Goal: Task Accomplishment & Management: Manage account settings

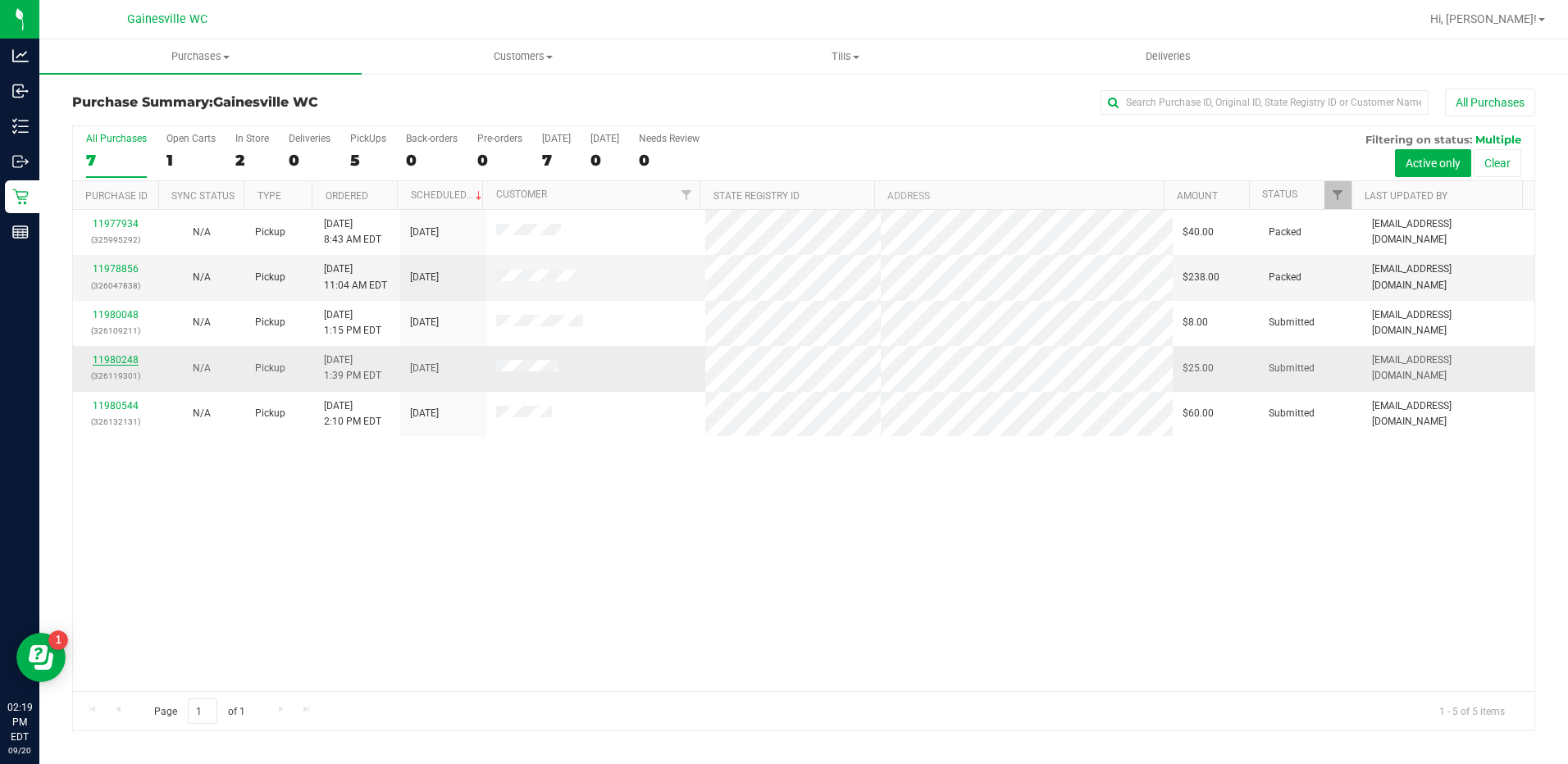
click at [125, 357] on link "11980248" at bounding box center [116, 360] width 46 height 11
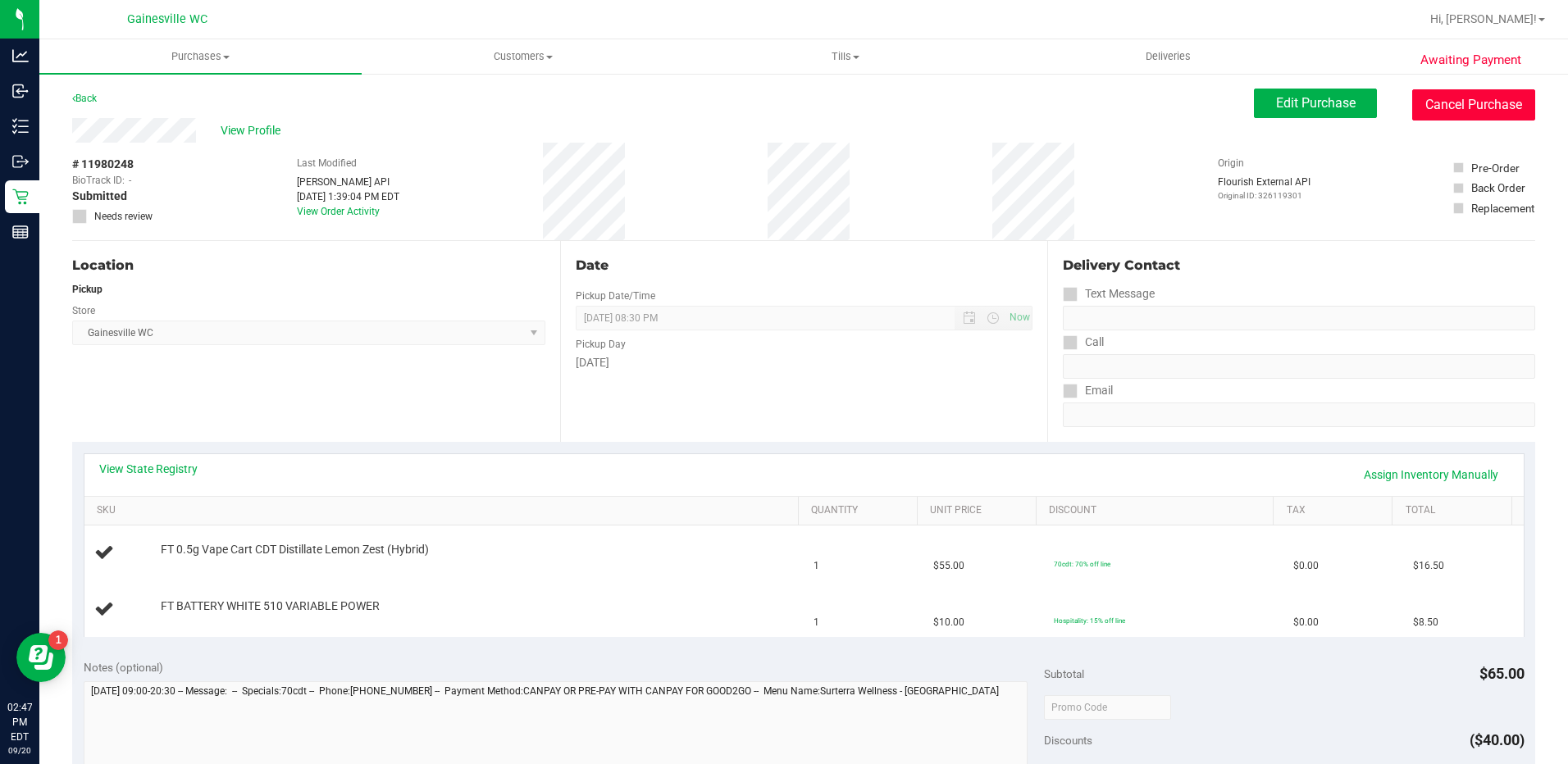
click at [1443, 107] on button "Cancel Purchase" at bounding box center [1474, 105] width 123 height 31
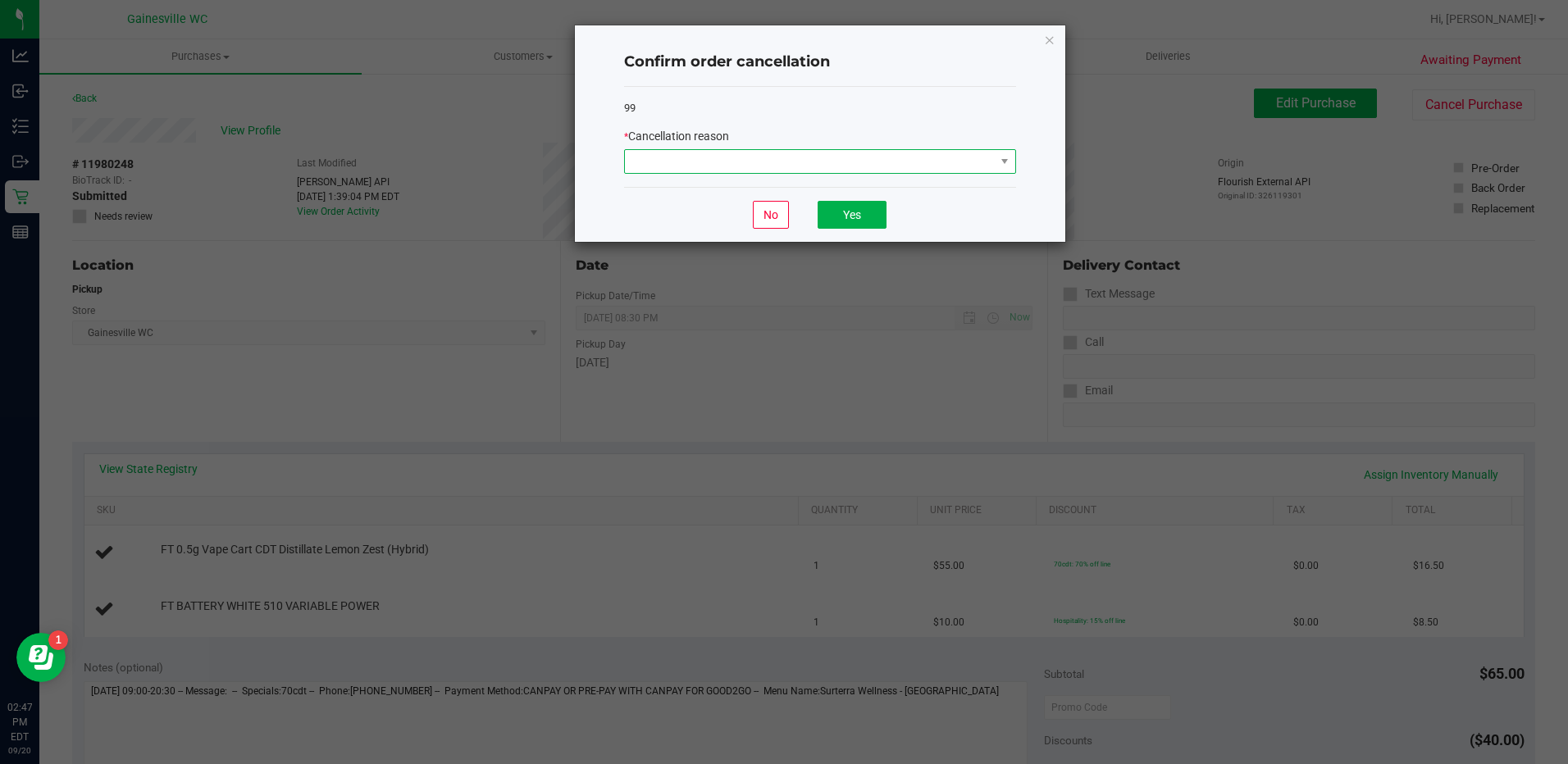
click at [768, 167] on span at bounding box center [809, 161] width 370 height 23
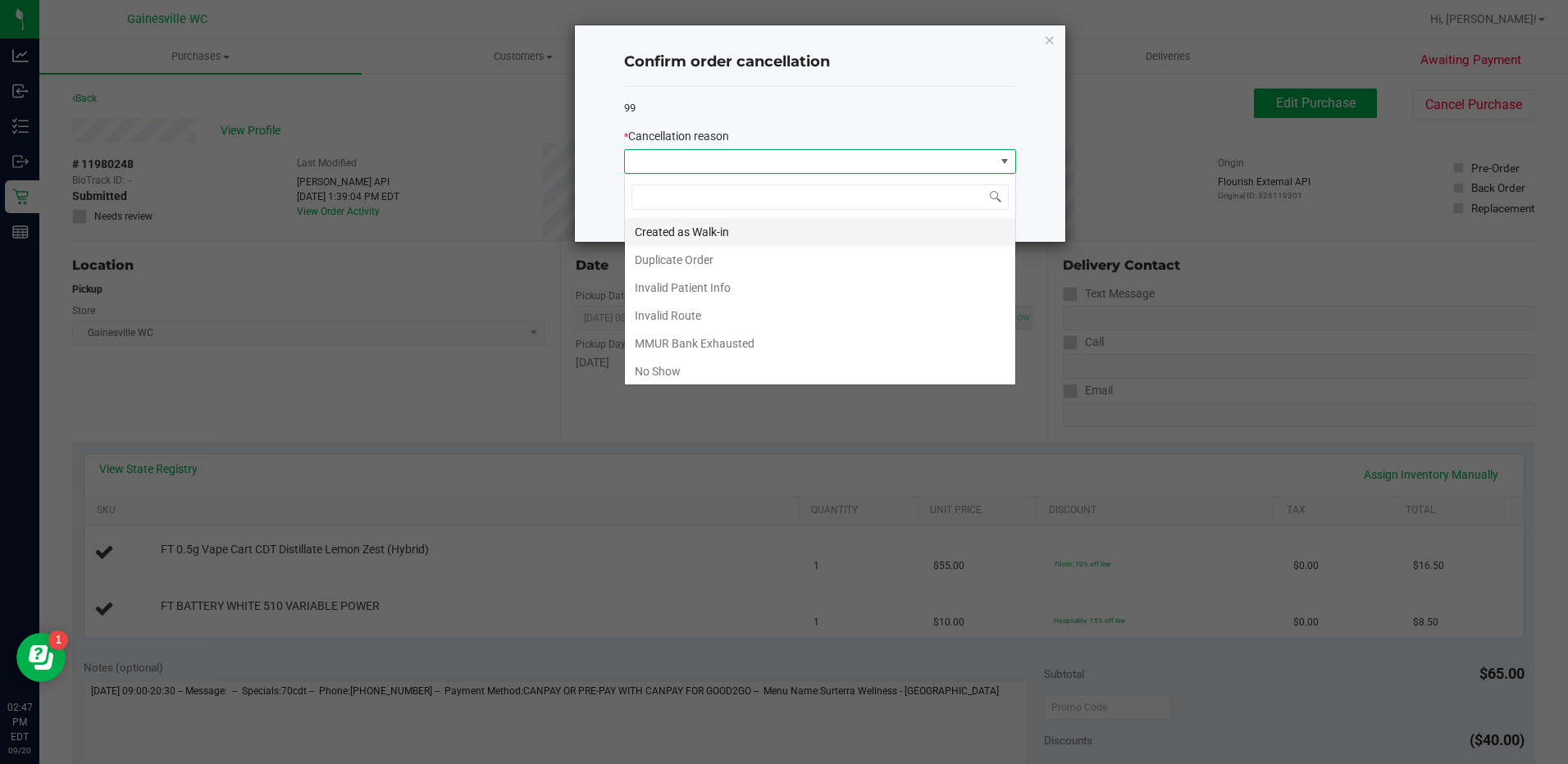
scroll to position [25, 392]
click at [727, 243] on li "Created as Walk-in" at bounding box center [820, 232] width 390 height 28
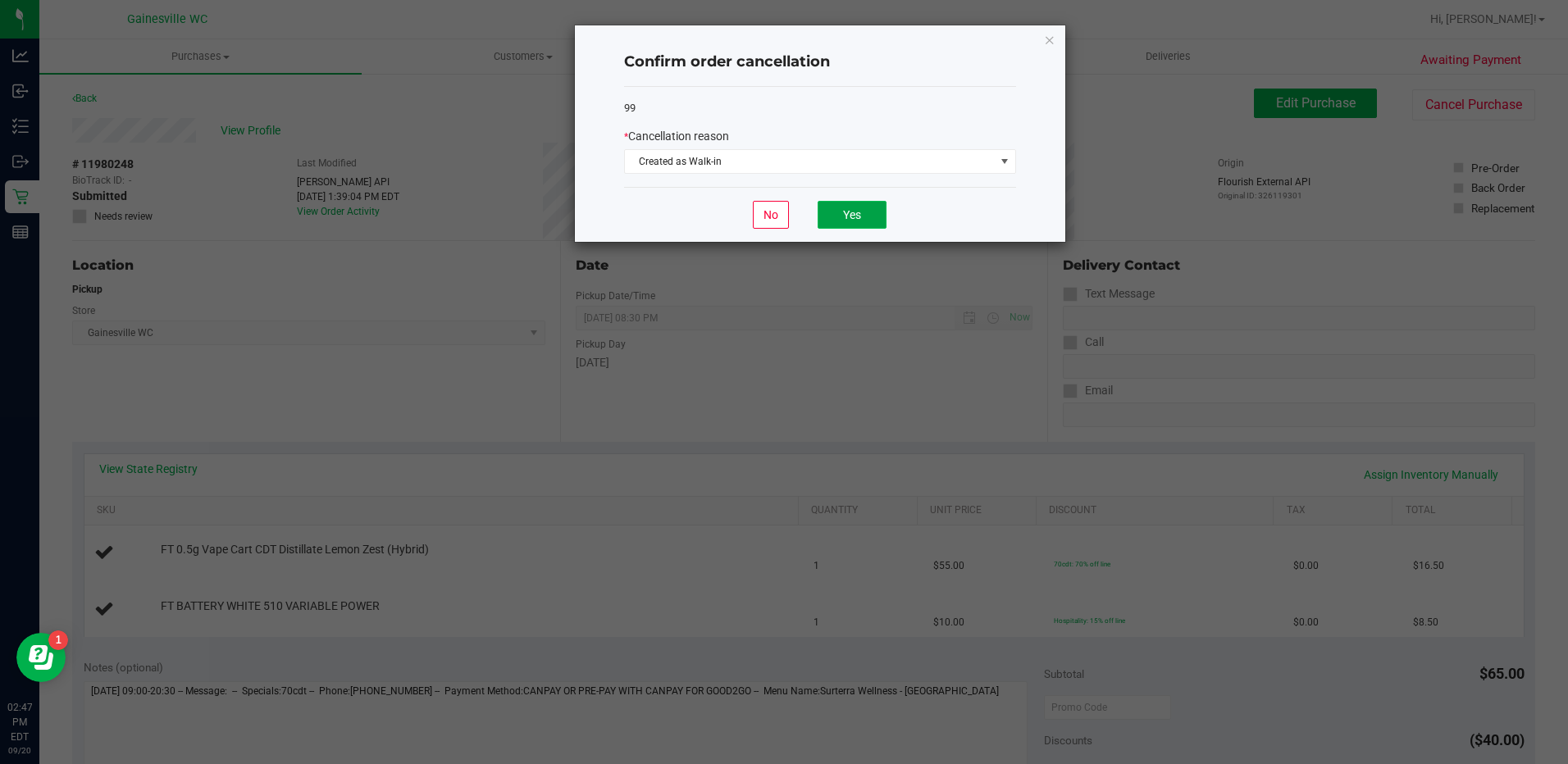
click at [834, 205] on button "Yes" at bounding box center [852, 215] width 69 height 28
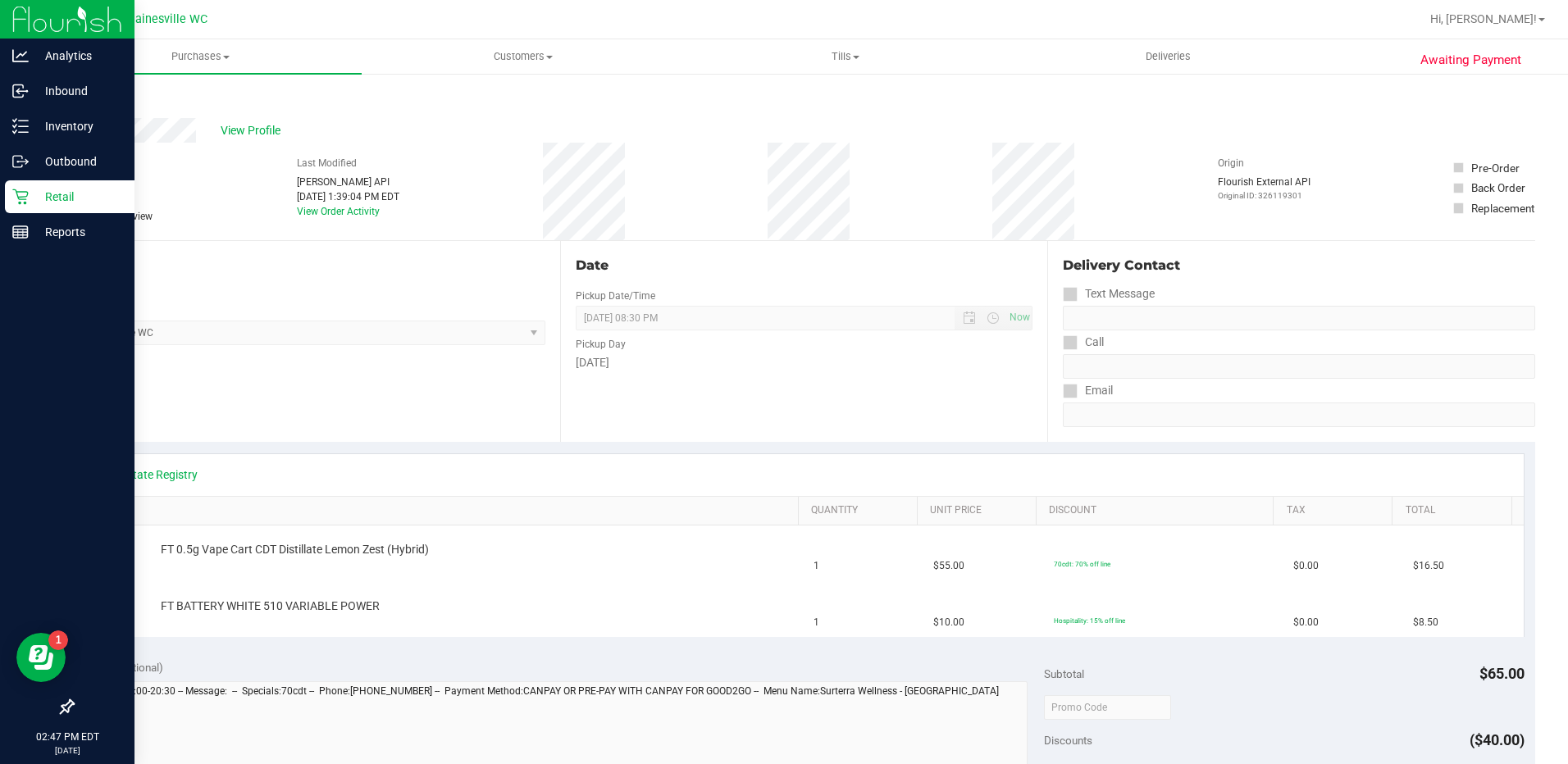
click at [33, 191] on p "Retail" at bounding box center [78, 197] width 98 height 20
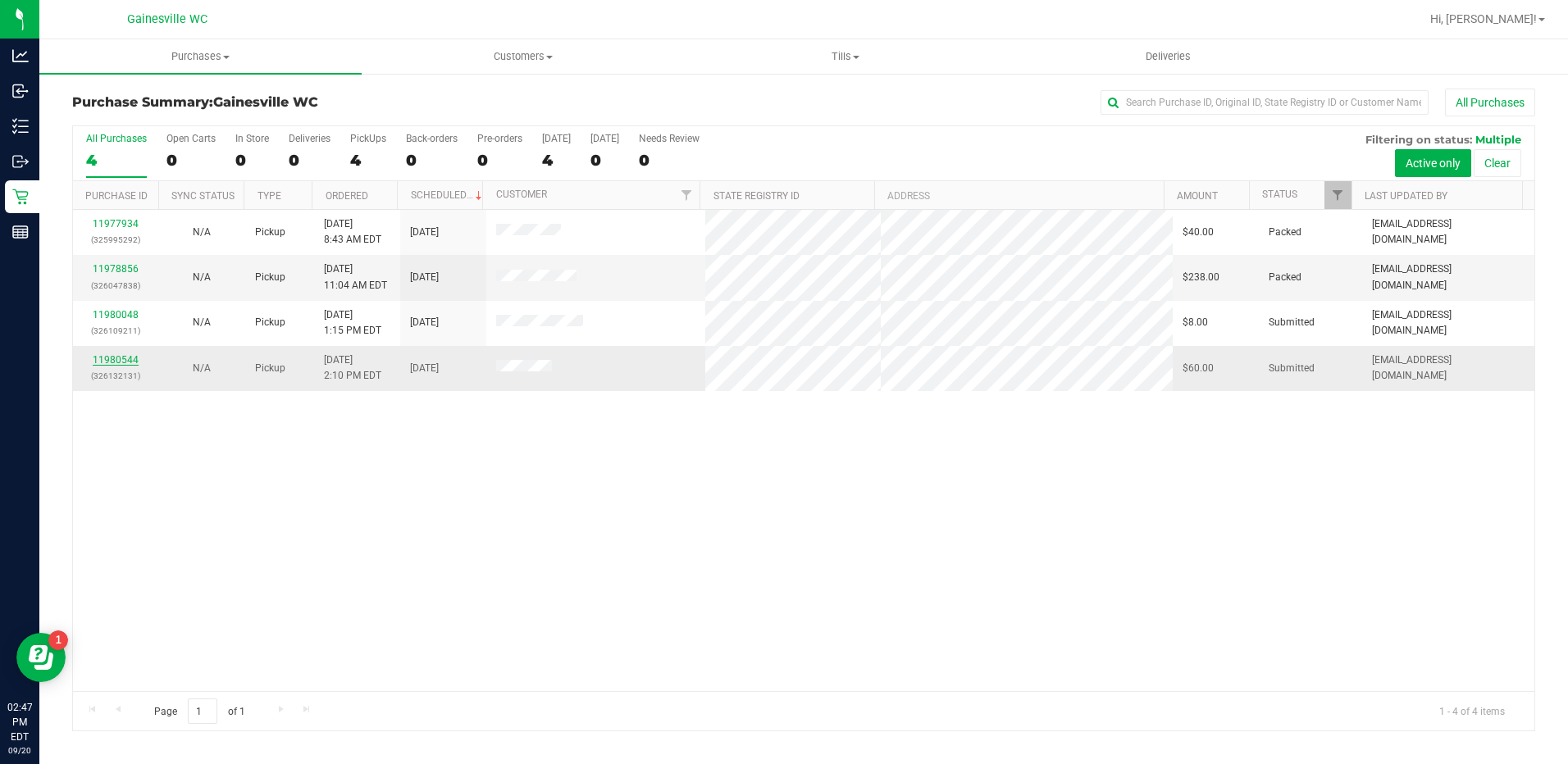
click at [132, 362] on link "11980544" at bounding box center [116, 360] width 46 height 11
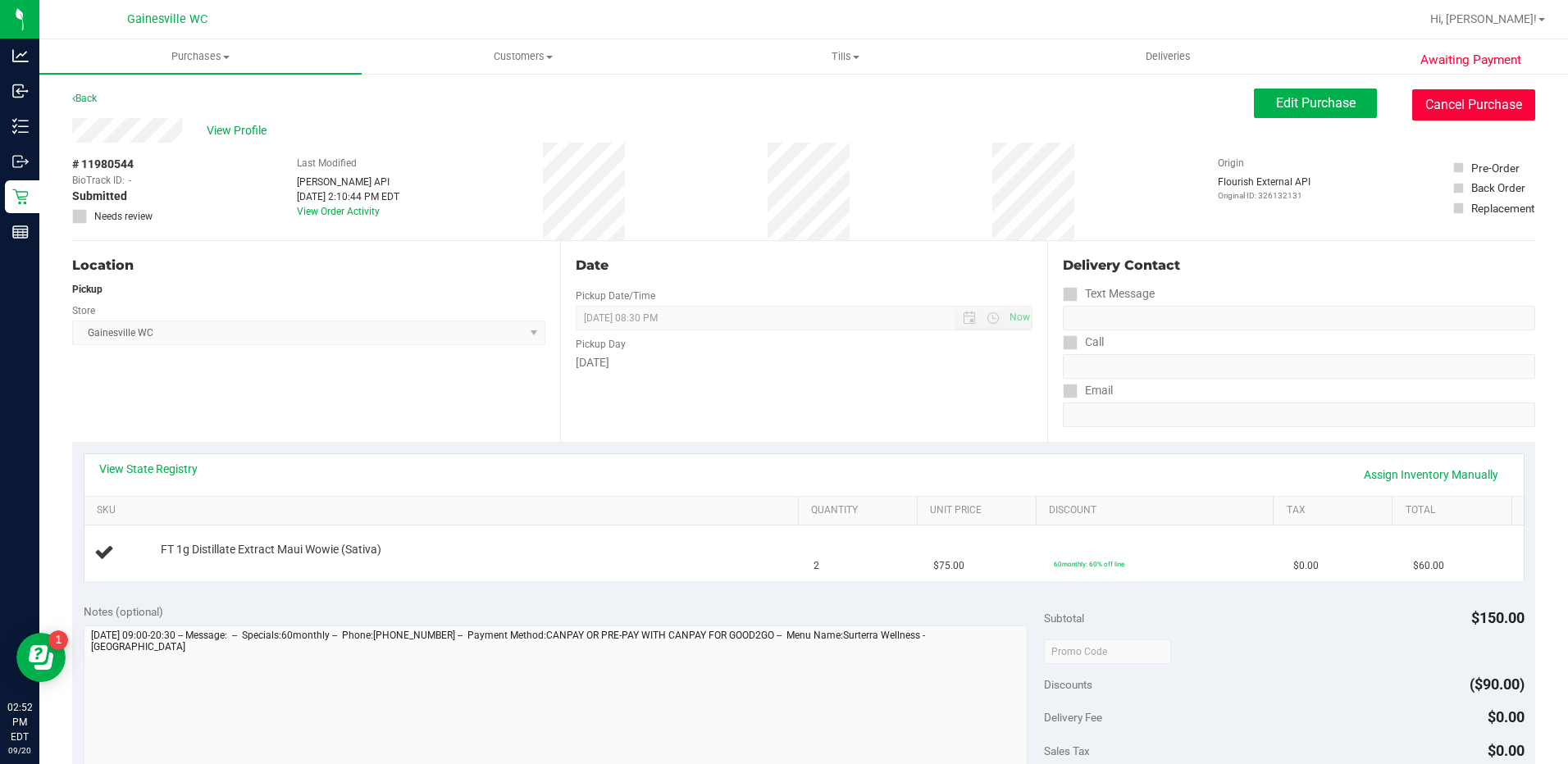
click at [1412, 109] on button "Cancel Purchase" at bounding box center [1474, 105] width 123 height 31
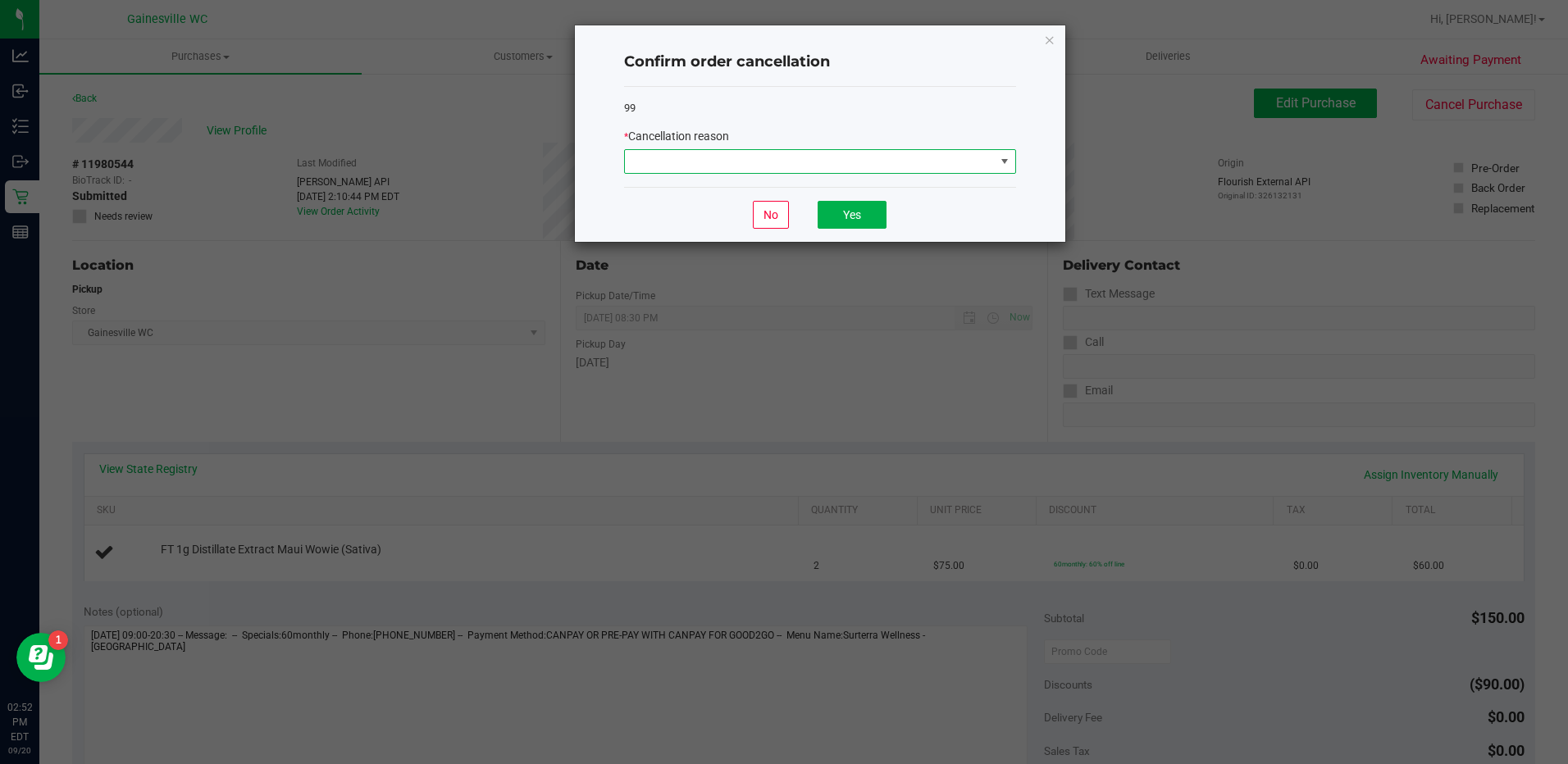
click at [973, 169] on span at bounding box center [809, 161] width 370 height 23
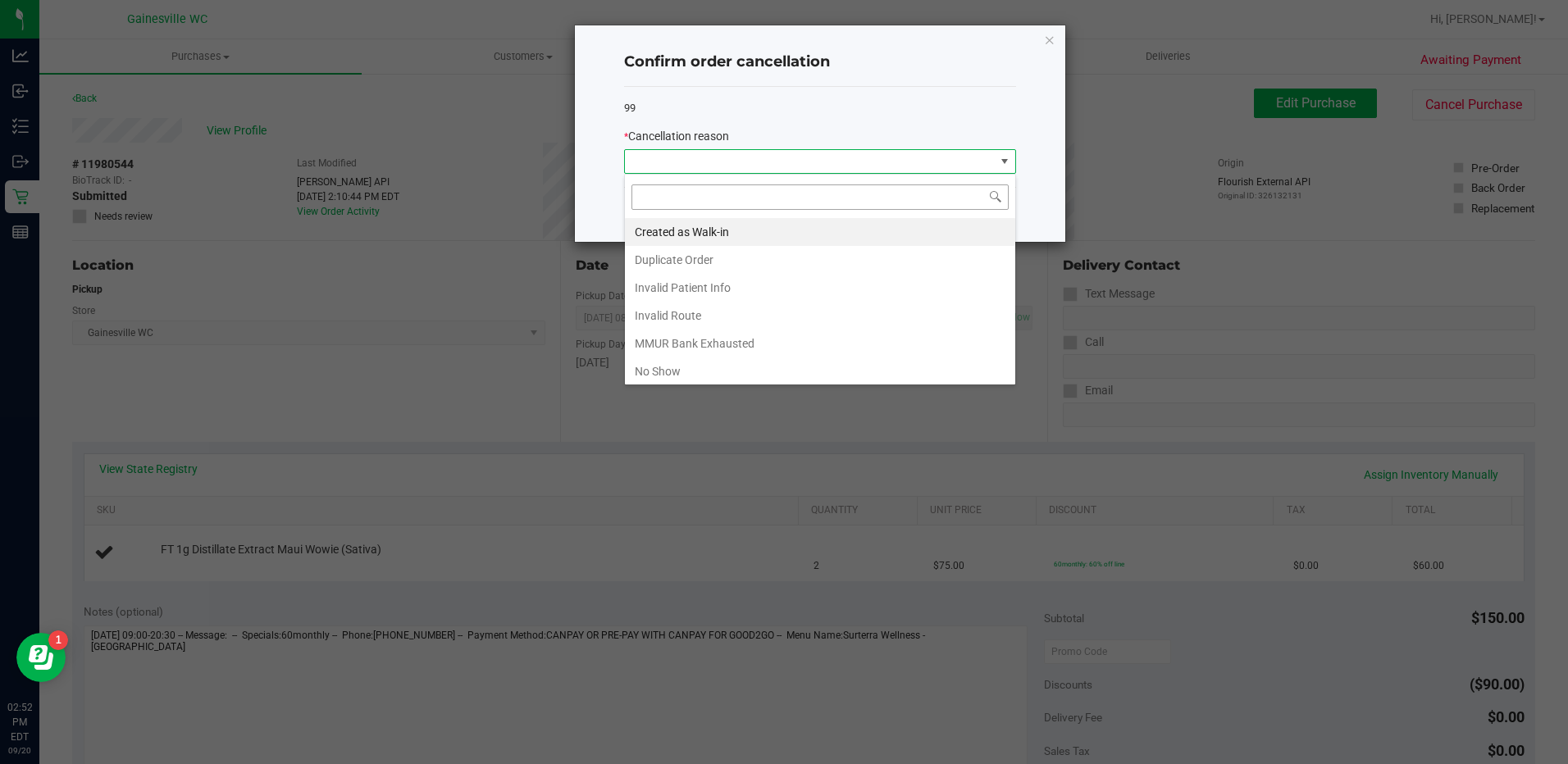
scroll to position [25, 392]
click at [763, 231] on li "Created as Walk-in" at bounding box center [820, 232] width 390 height 28
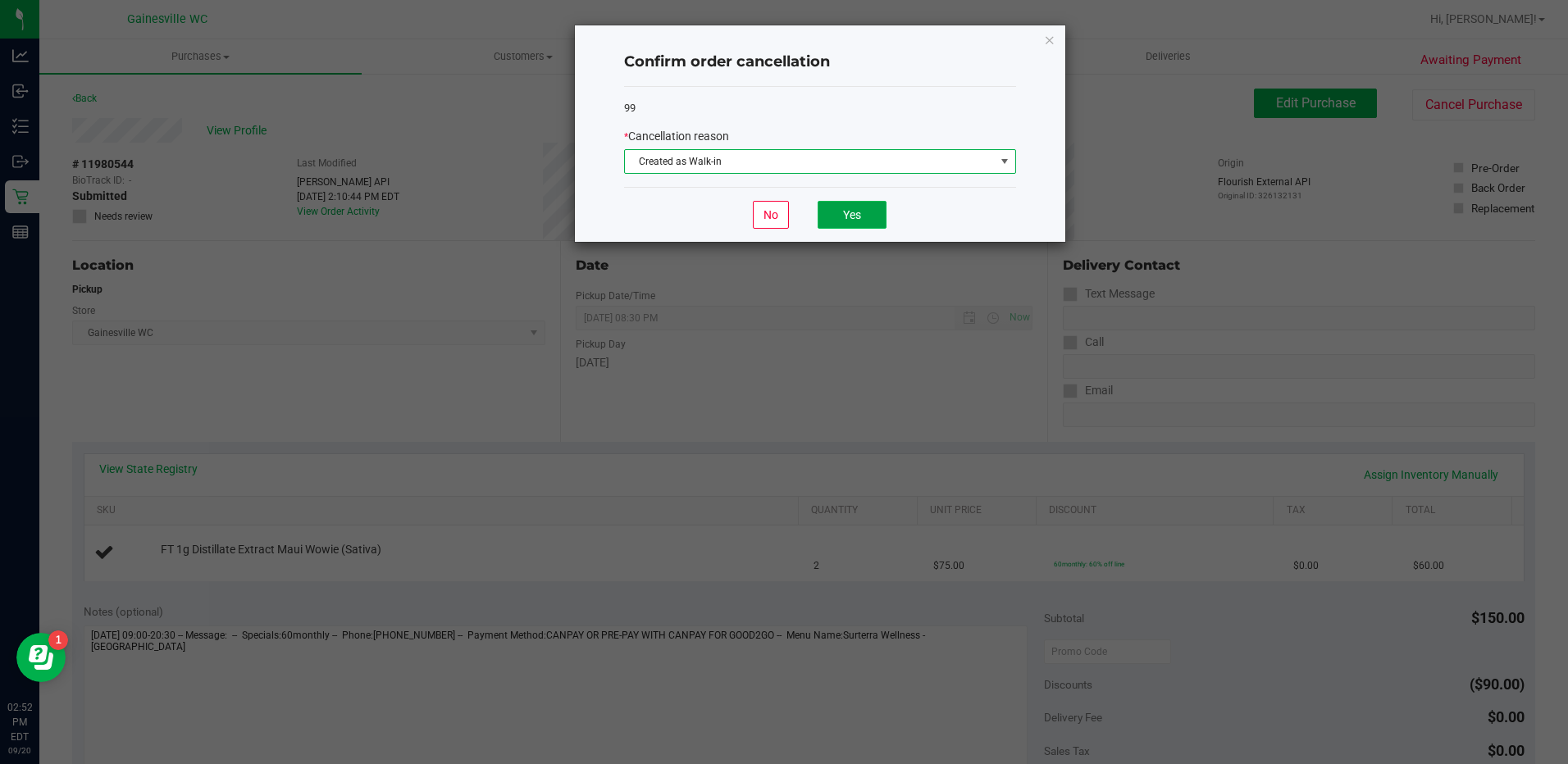
click at [851, 210] on button "Yes" at bounding box center [852, 215] width 69 height 28
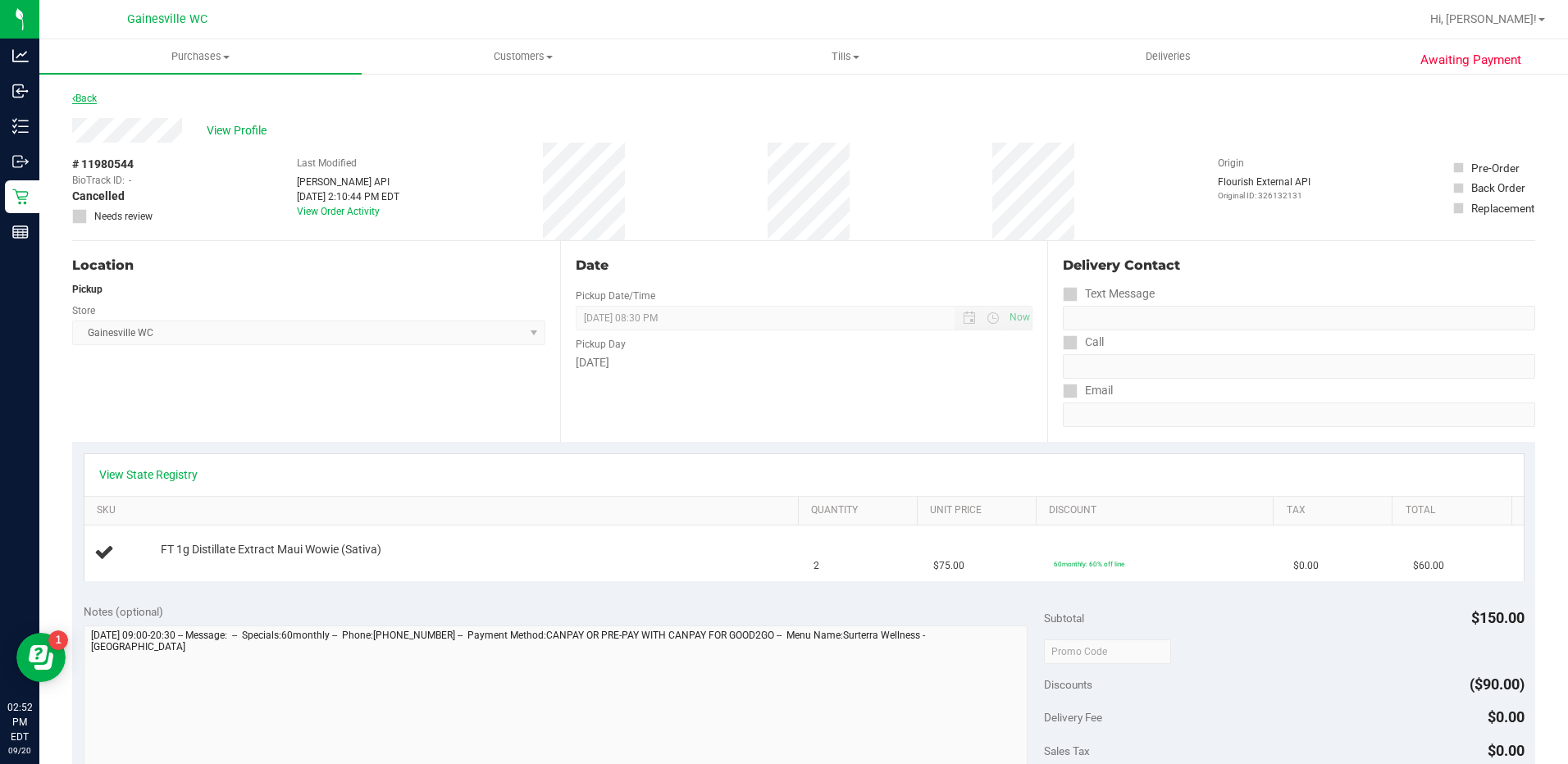
click at [92, 100] on link "Back" at bounding box center [84, 98] width 25 height 11
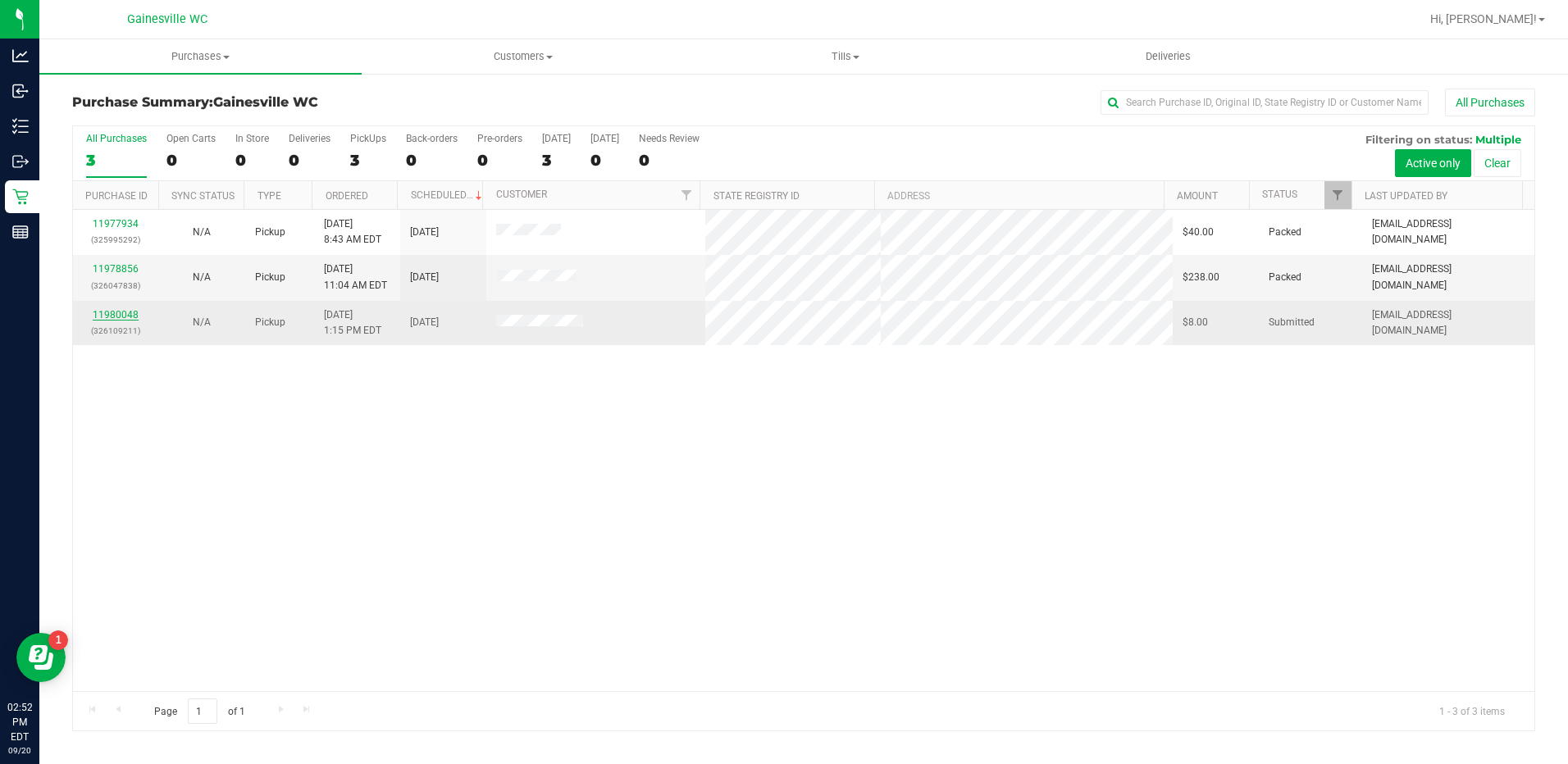
click at [123, 313] on link "11980048" at bounding box center [116, 315] width 46 height 11
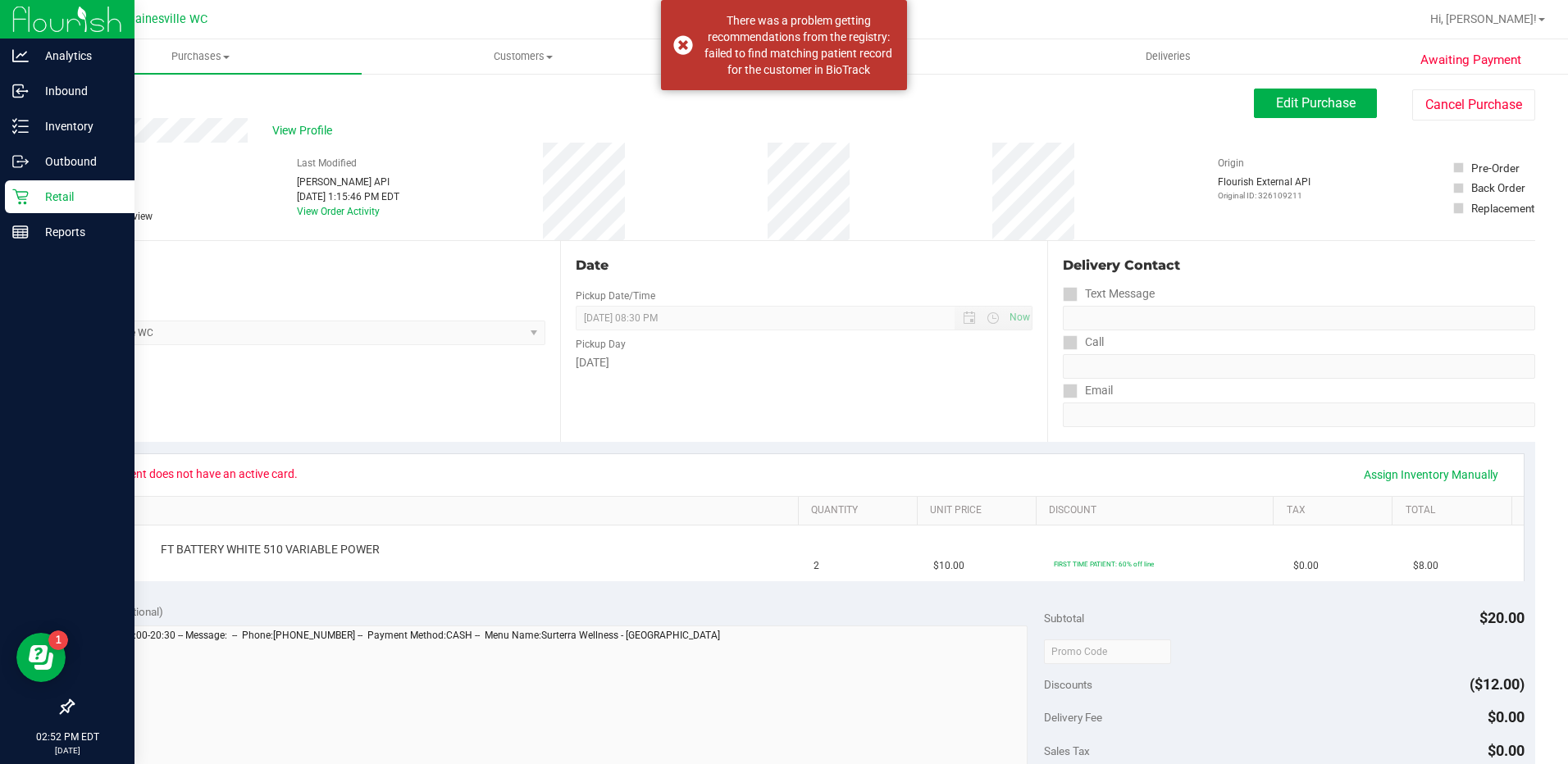
click at [43, 192] on p "Retail" at bounding box center [78, 197] width 98 height 20
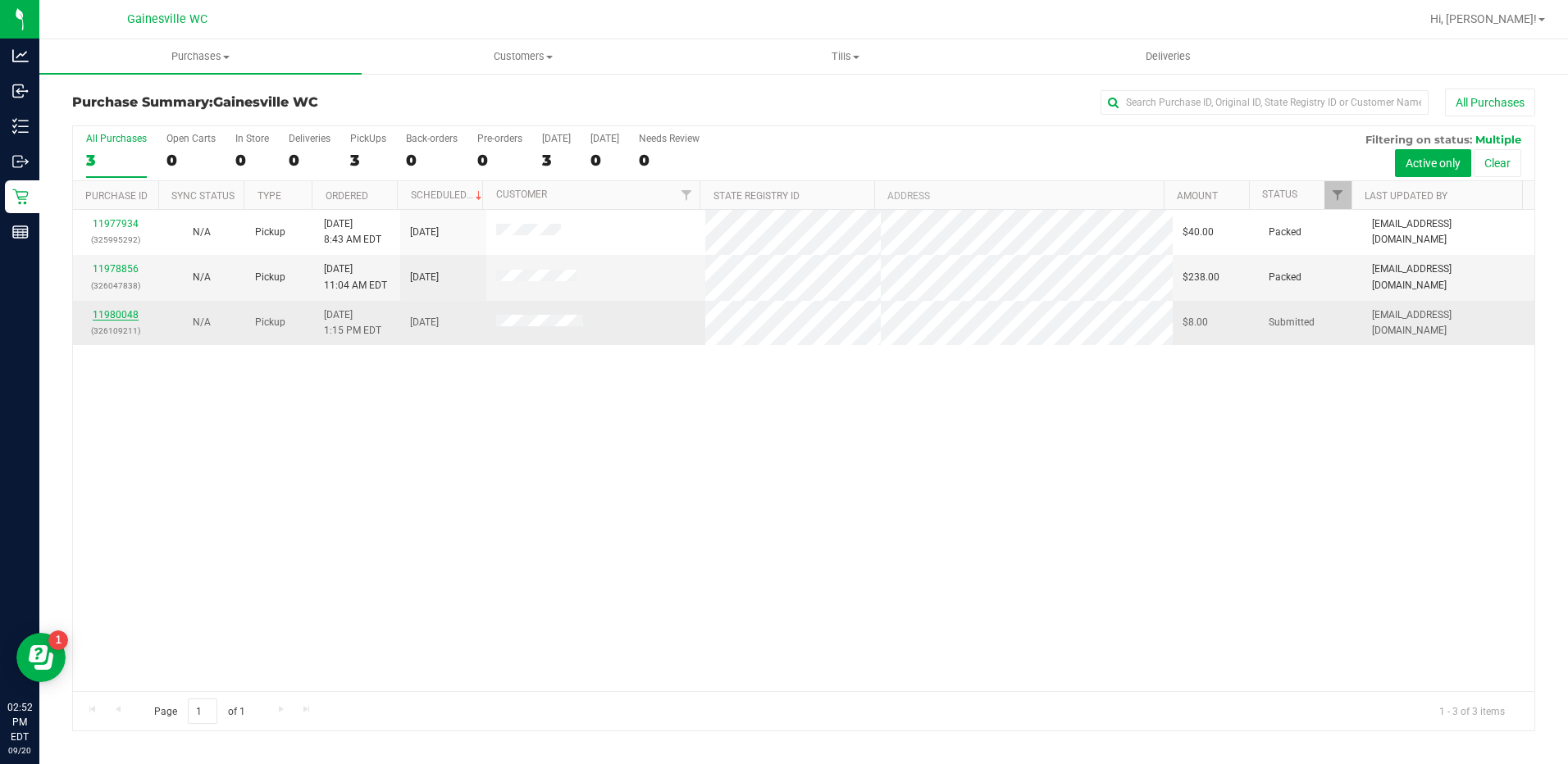
click at [120, 317] on link "11980048" at bounding box center [116, 315] width 46 height 11
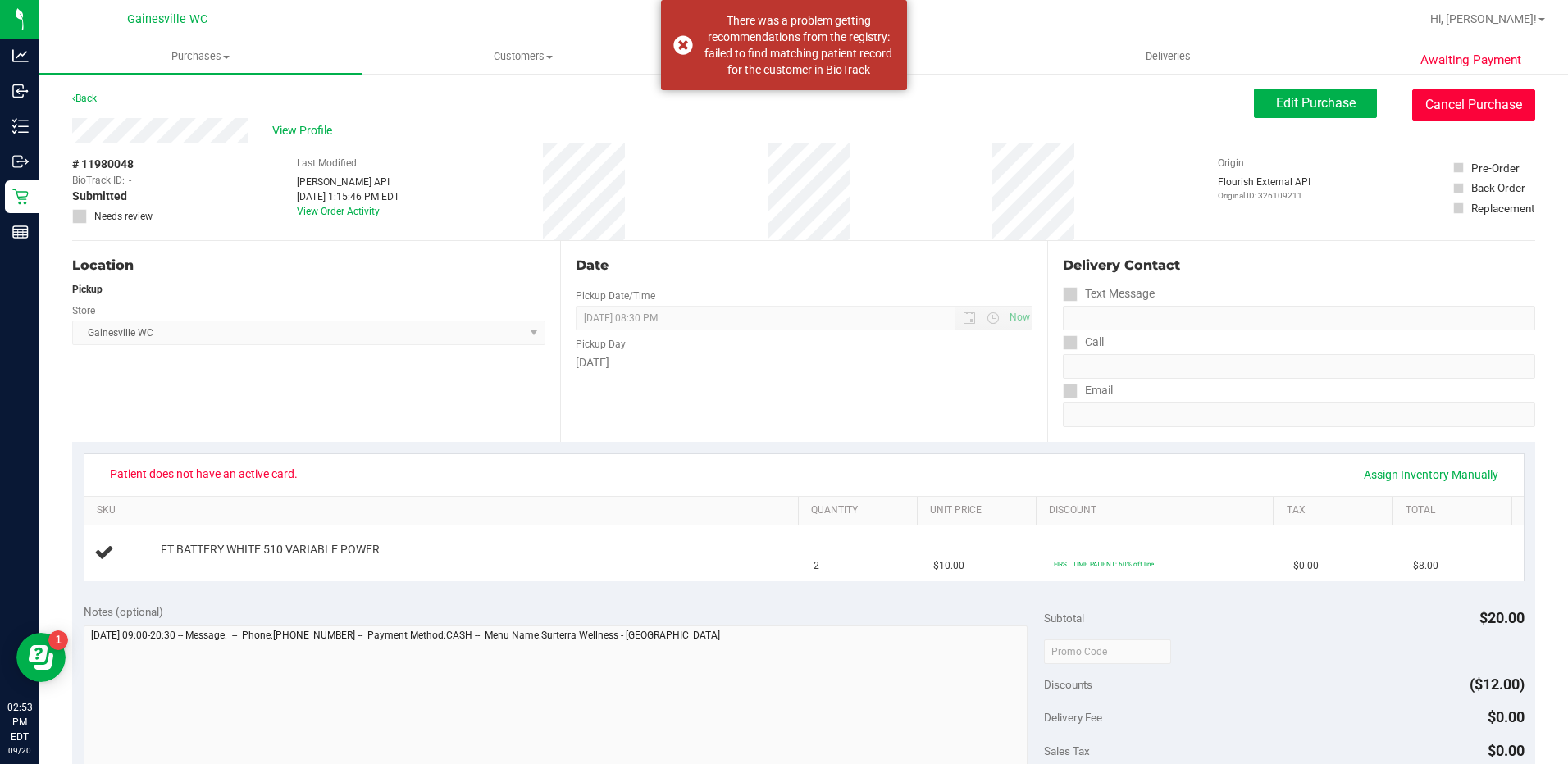
click at [1416, 100] on button "Cancel Purchase" at bounding box center [1474, 105] width 123 height 31
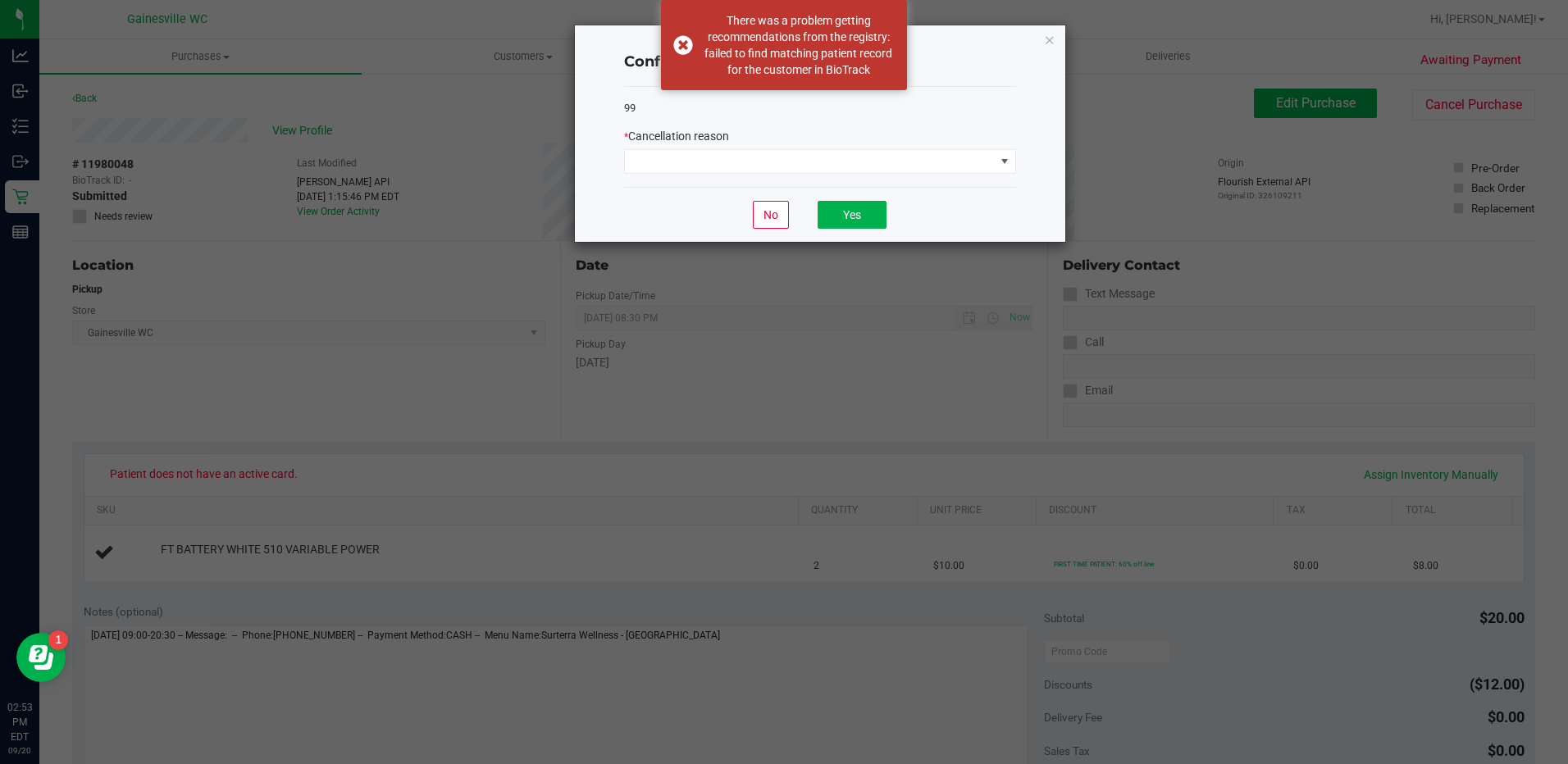
click at [901, 186] on div "99 * Cancellation reason" at bounding box center [820, 137] width 392 height 101
click at [901, 161] on span at bounding box center [809, 161] width 370 height 23
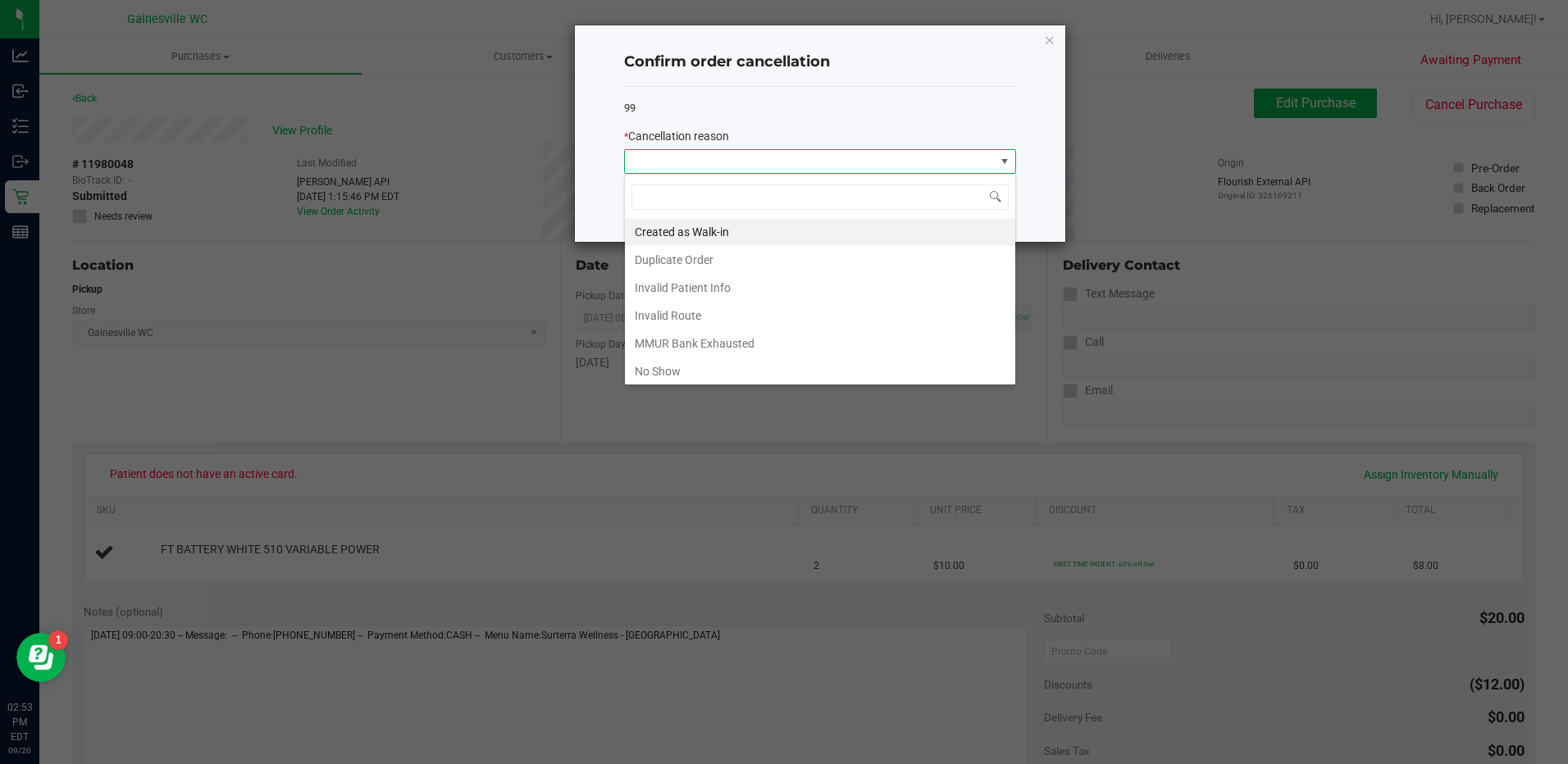
click at [481, 373] on ngb-modal-window "Confirm order cancellation 99 * Cancellation reason No Yes" at bounding box center [790, 382] width 1580 height 764
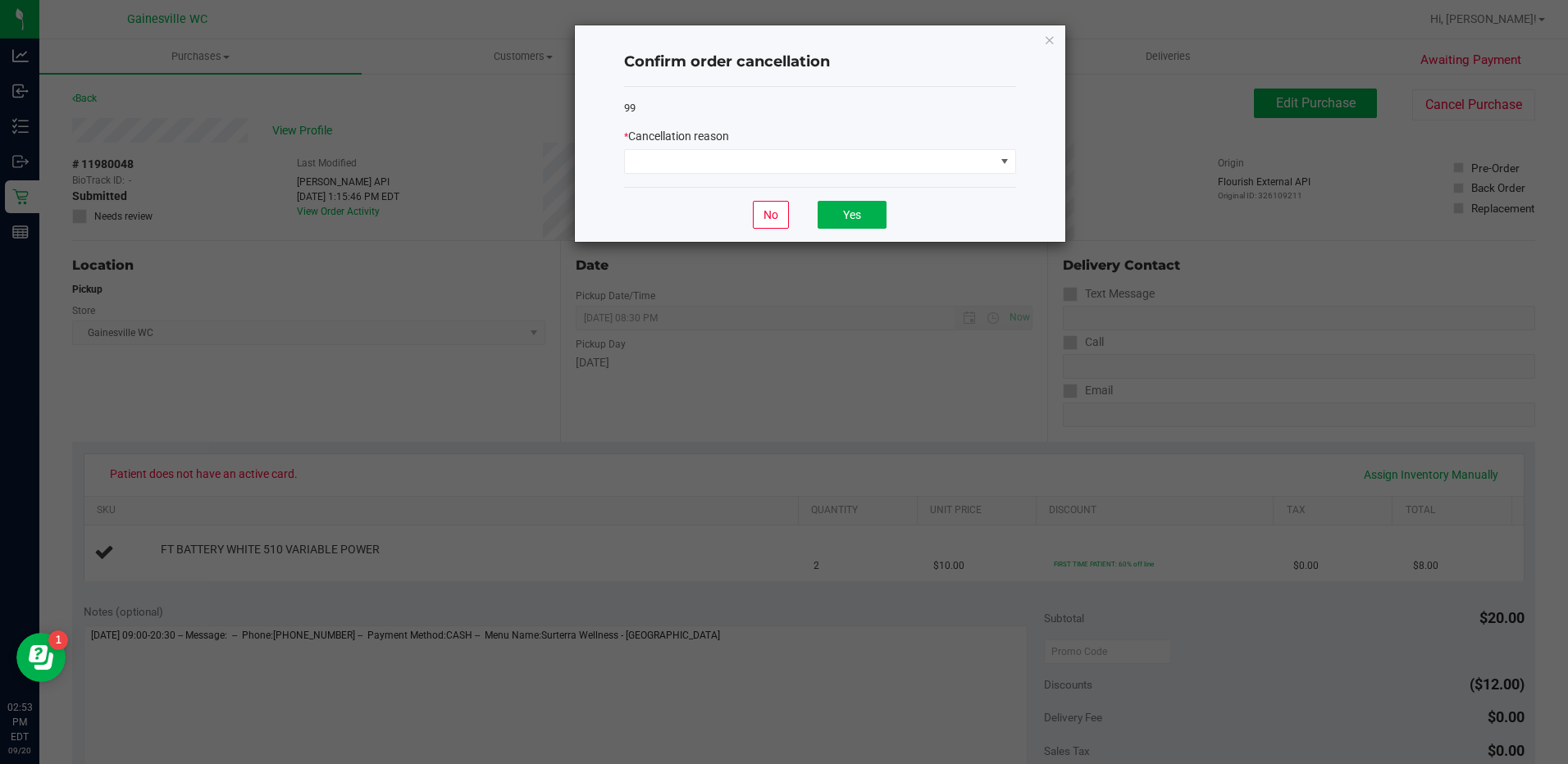
click at [481, 373] on ngb-modal-window "Confirm order cancellation 99 * Cancellation reason No Yes" at bounding box center [790, 382] width 1580 height 764
click at [777, 205] on button "No" at bounding box center [771, 215] width 36 height 28
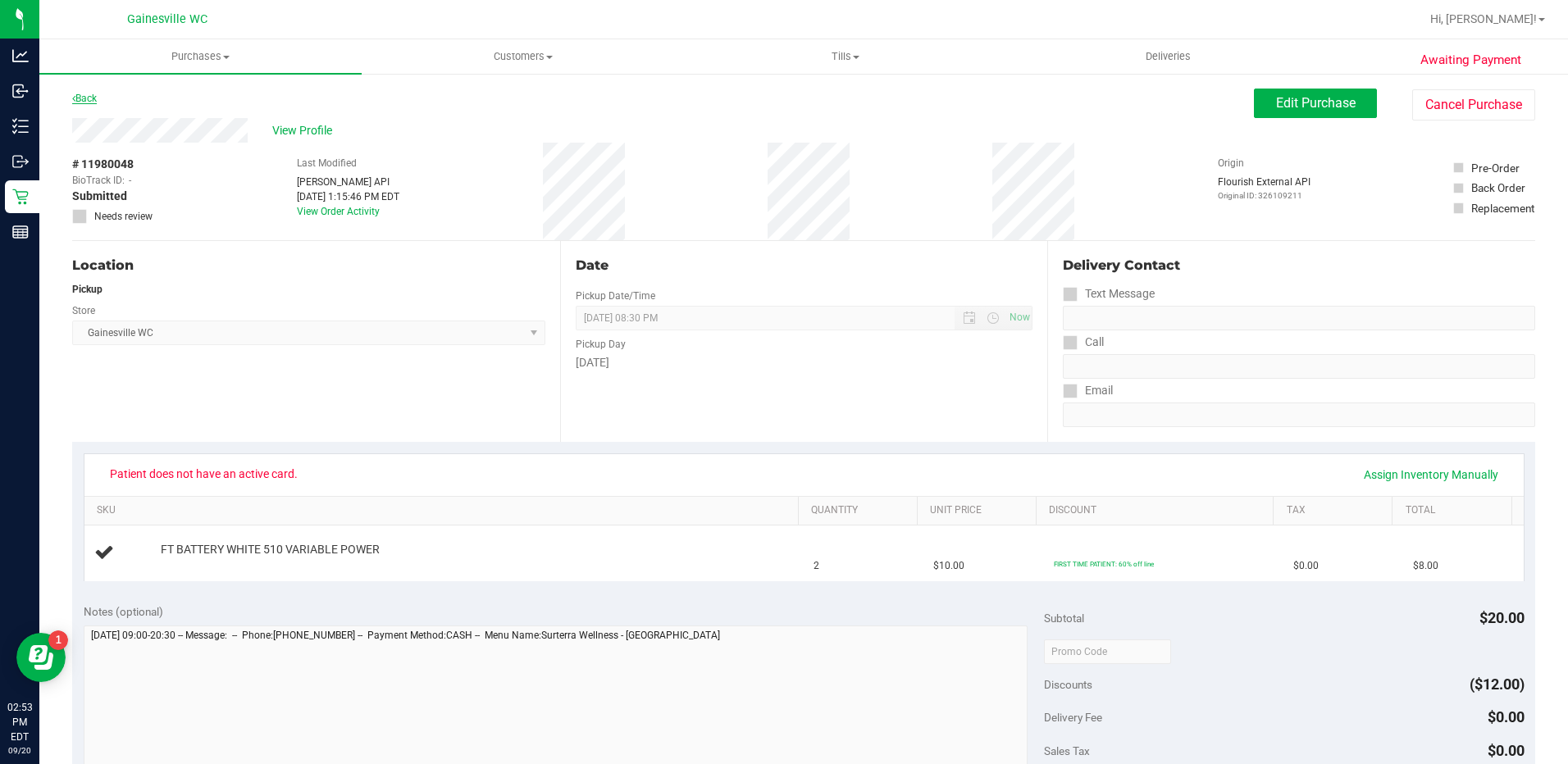
click at [96, 93] on link "Back" at bounding box center [84, 98] width 25 height 11
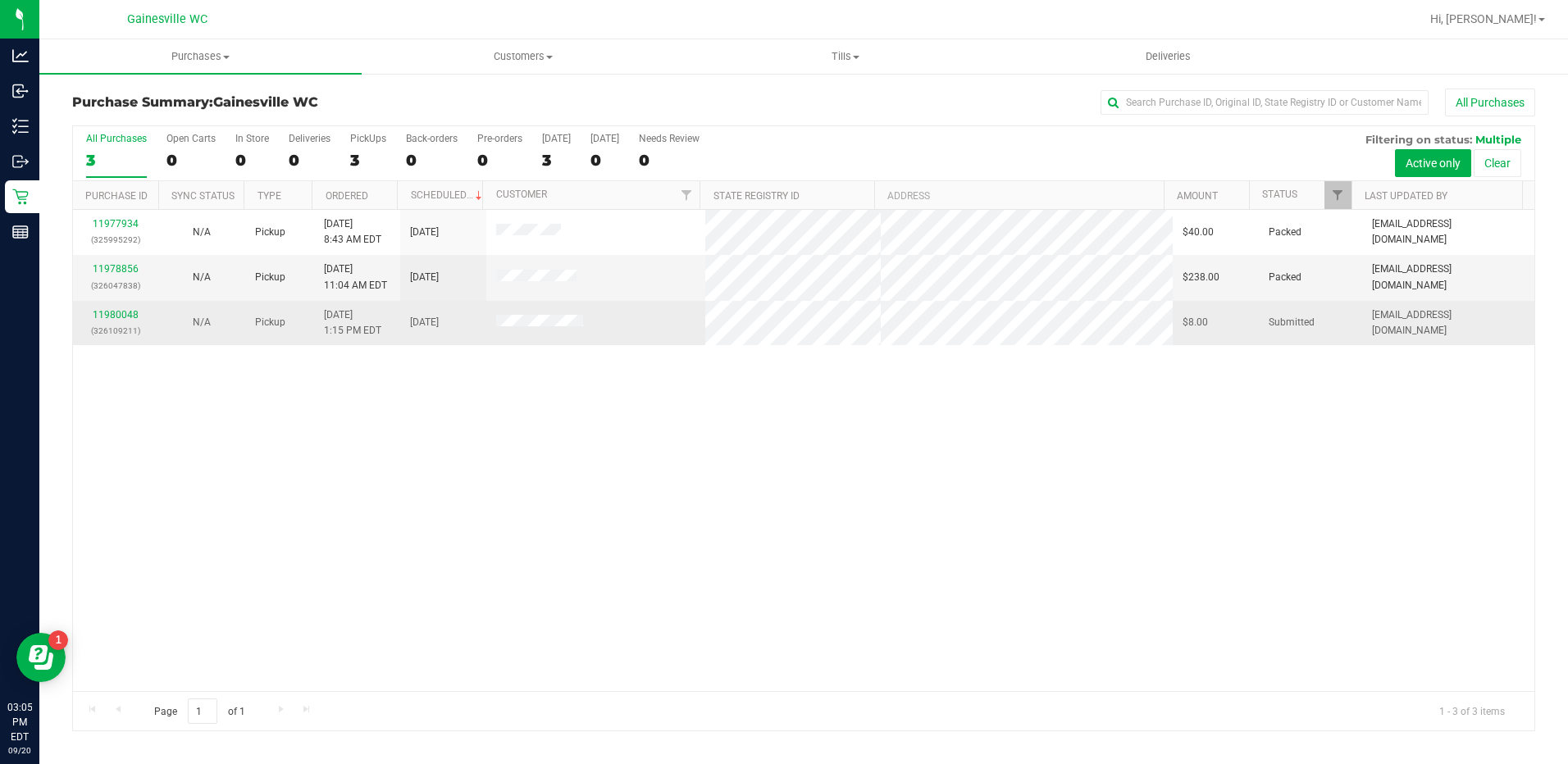
click at [107, 307] on div "11980048 (326109211)" at bounding box center [116, 323] width 66 height 31
click at [111, 312] on link "11980048" at bounding box center [116, 315] width 46 height 11
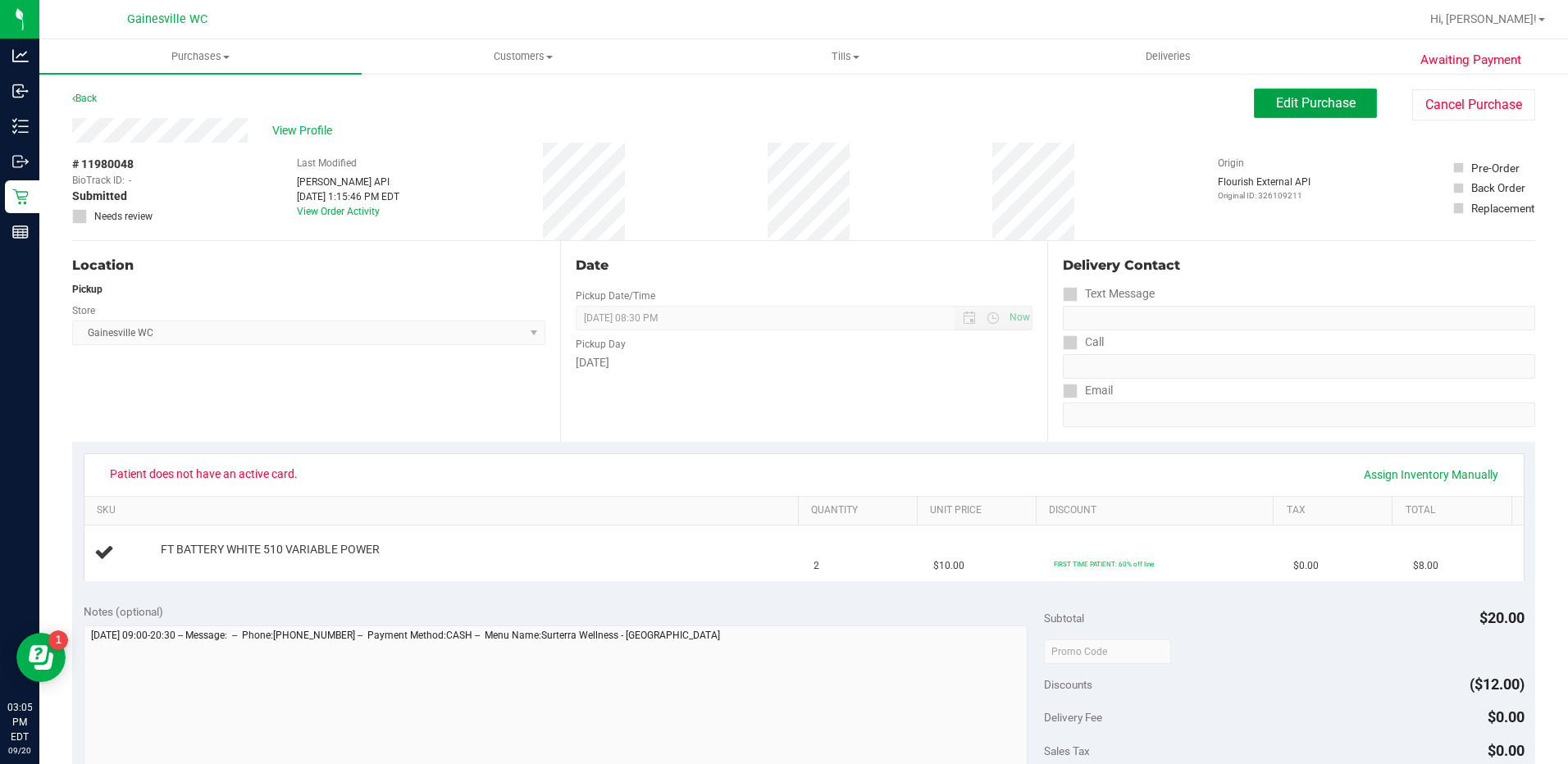
click at [1315, 111] on button "Edit Purchase" at bounding box center [1315, 103] width 123 height 30
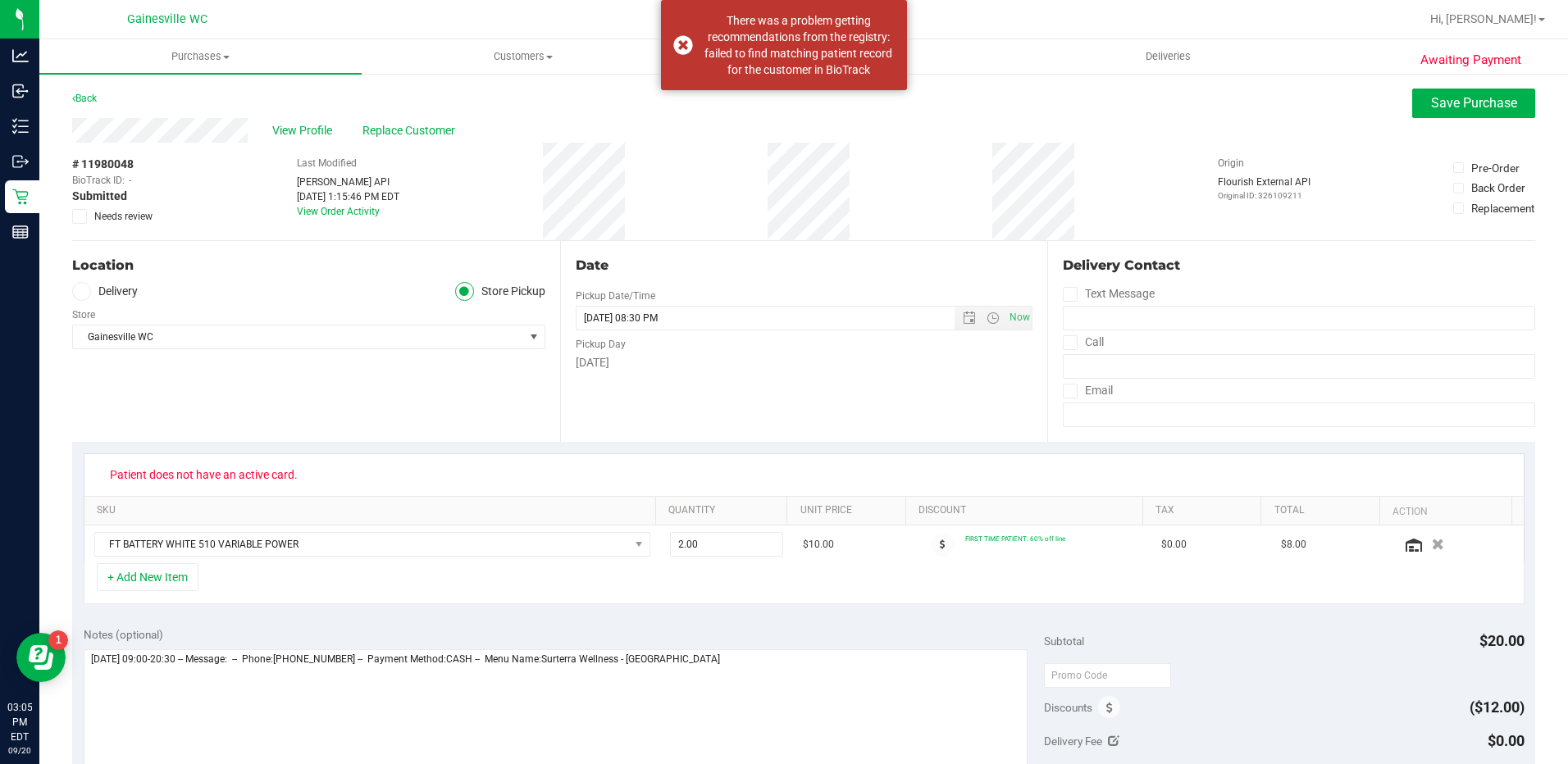
click at [87, 222] on label "Needs review" at bounding box center [113, 216] width 82 height 15
click at [0, 0] on input "Needs review" at bounding box center [0, 0] width 0 height 0
click at [414, 129] on span "Replace Customer" at bounding box center [412, 130] width 98 height 17
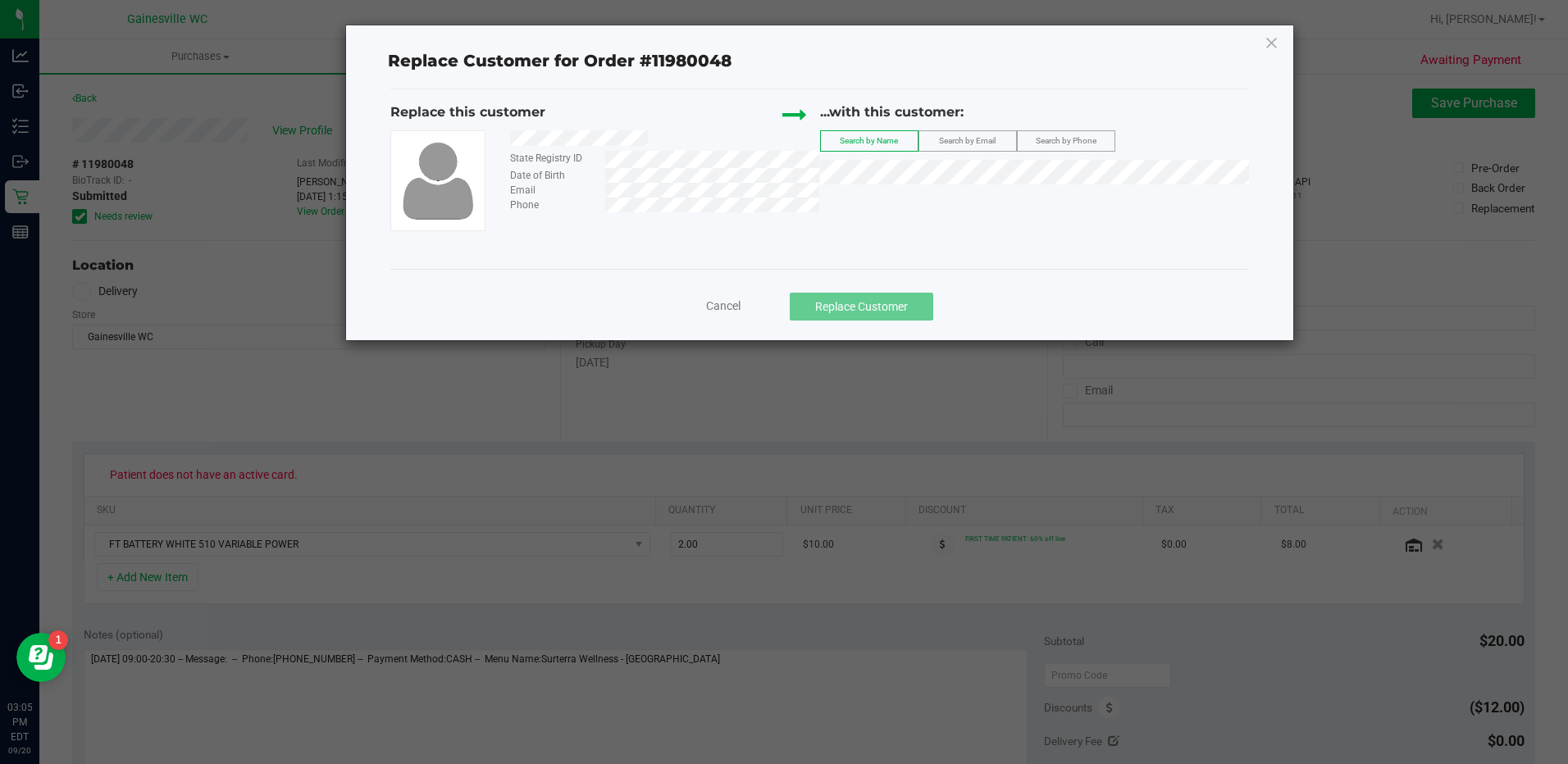
click at [959, 157] on div "...with this customer: Search by Name Search by Email Search by Phone" at bounding box center [1034, 148] width 429 height 90
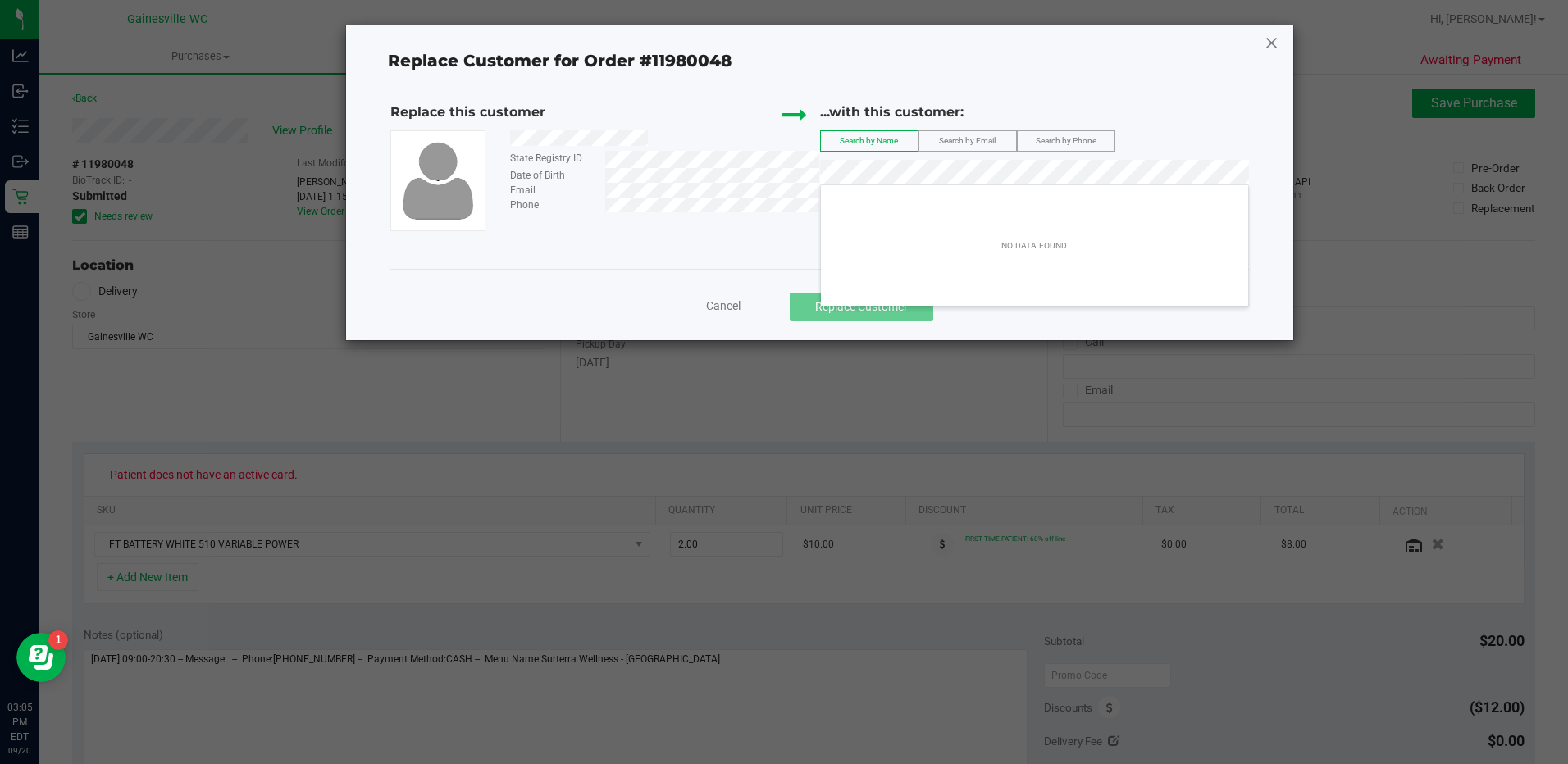
click at [1271, 42] on icon at bounding box center [1272, 43] width 15 height 26
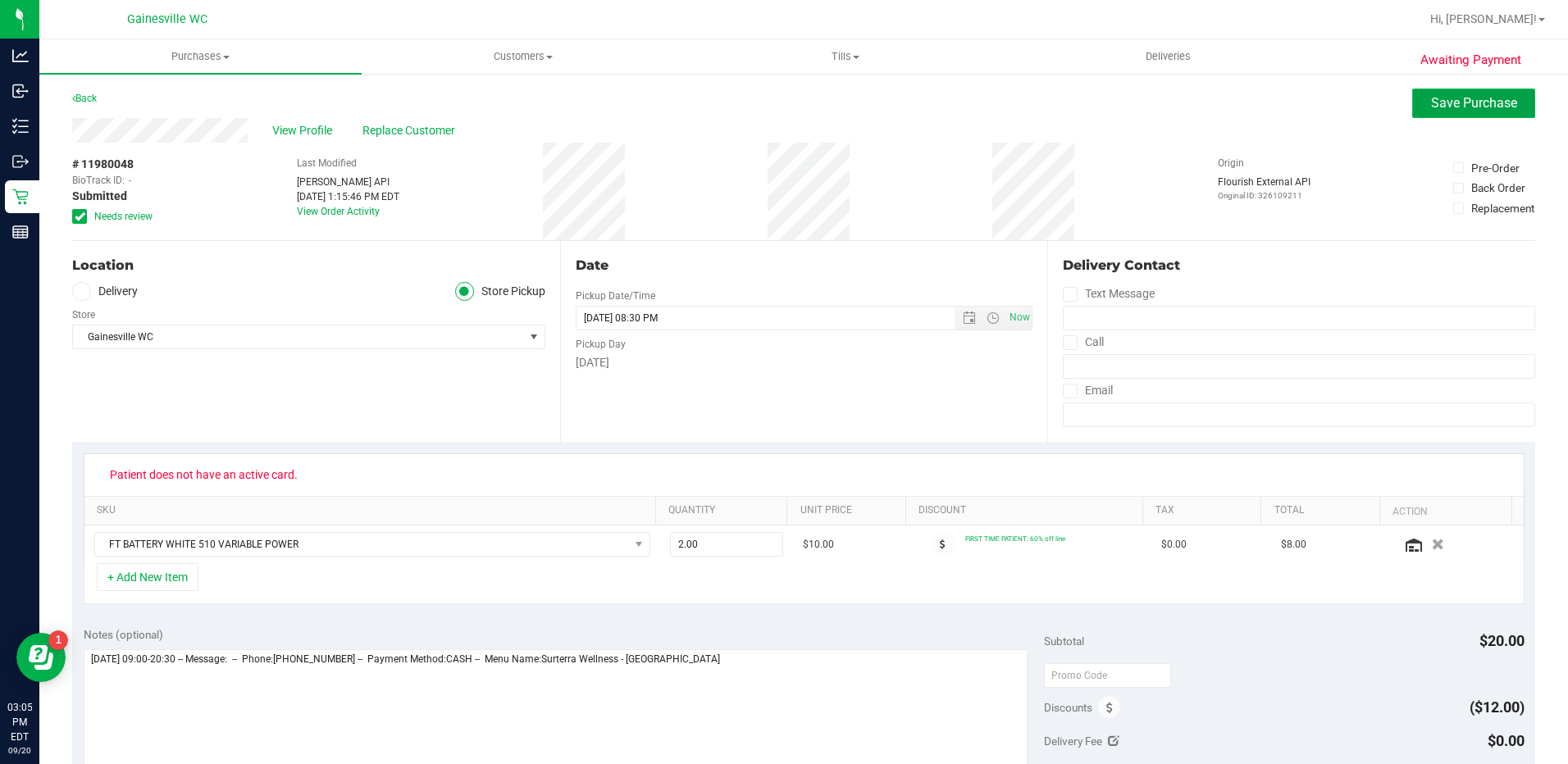
click at [1442, 103] on span "Save Purchase" at bounding box center [1474, 102] width 86 height 16
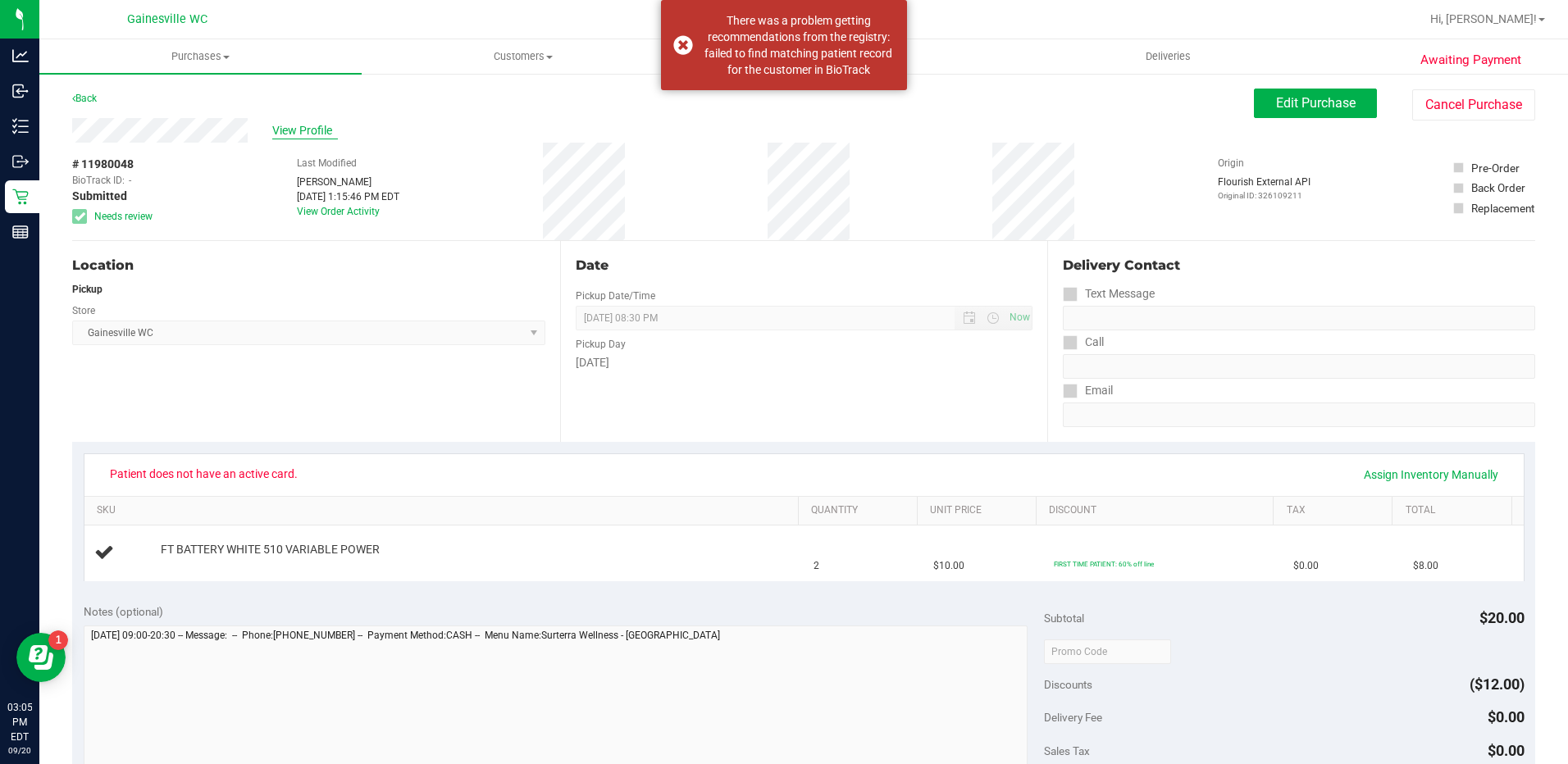
click at [295, 128] on span "View Profile" at bounding box center [305, 130] width 66 height 17
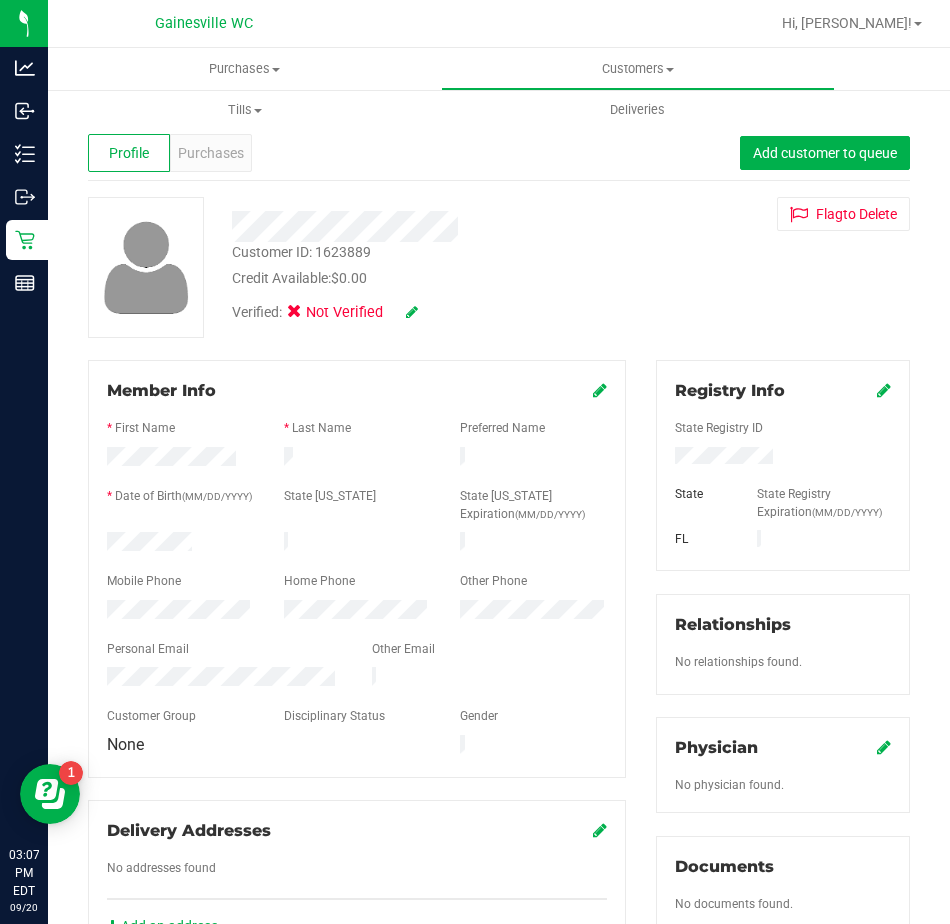
click at [877, 393] on icon at bounding box center [884, 390] width 14 height 16
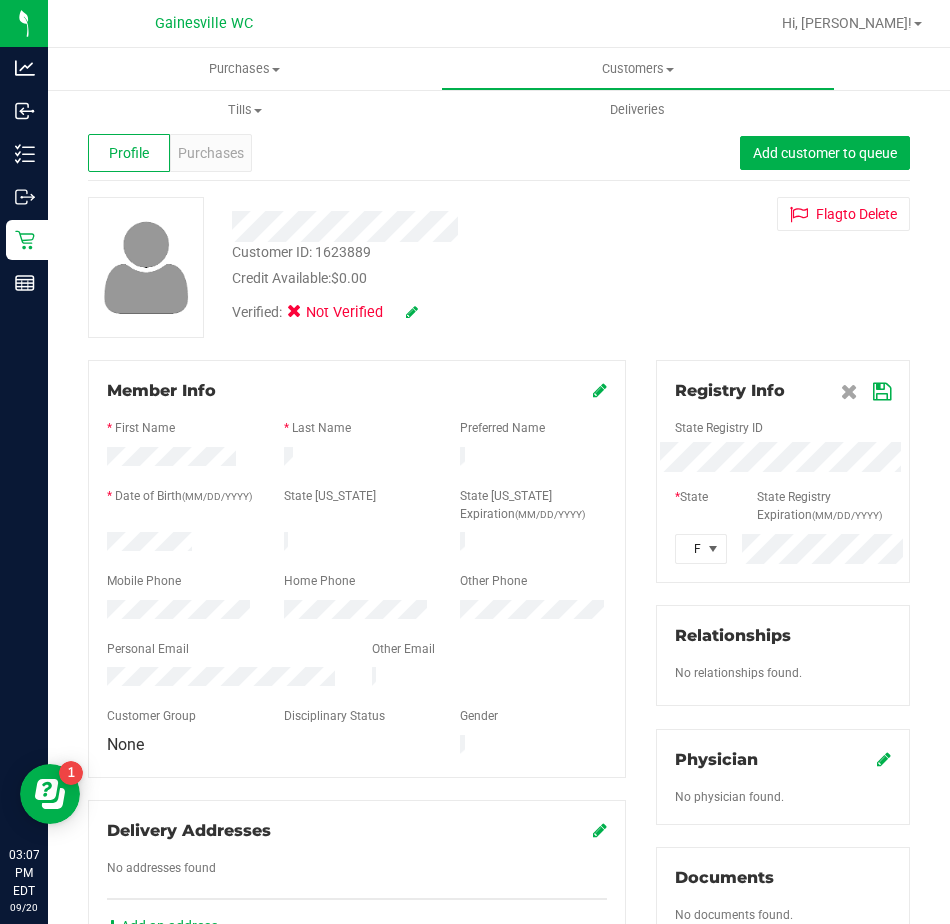
click at [489, 454] on div "Member Info * First Name * Last Name Preferred Name * Date of Birth (MM/DD/YYYY…" at bounding box center [499, 884] width 852 height 1049
click at [658, 256] on div "Customer ID: 1623889 Credit Available: $0.00 Verified: Not Verified Flag to [GE…" at bounding box center [499, 267] width 852 height 141
click at [873, 388] on icon at bounding box center [882, 392] width 18 height 16
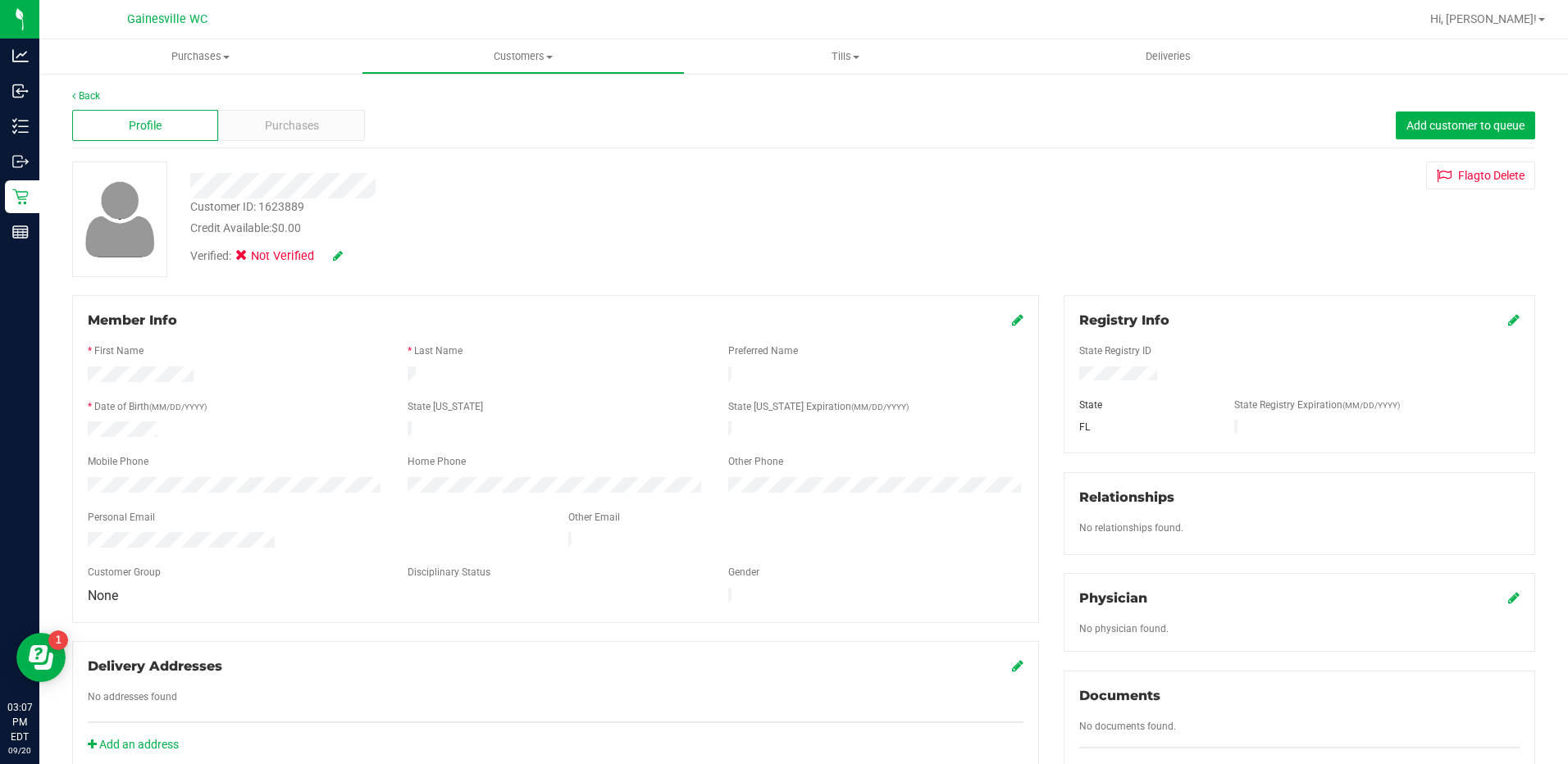
click at [344, 257] on div "Verified: Not Verified" at bounding box center [302, 257] width 223 height 18
click at [335, 252] on icon at bounding box center [338, 256] width 10 height 11
click at [252, 262] on span at bounding box center [246, 258] width 15 height 15
click at [0, 0] on input "Medical" at bounding box center [0, 0] width 0 height 0
click at [366, 259] on icon at bounding box center [360, 257] width 13 height 11
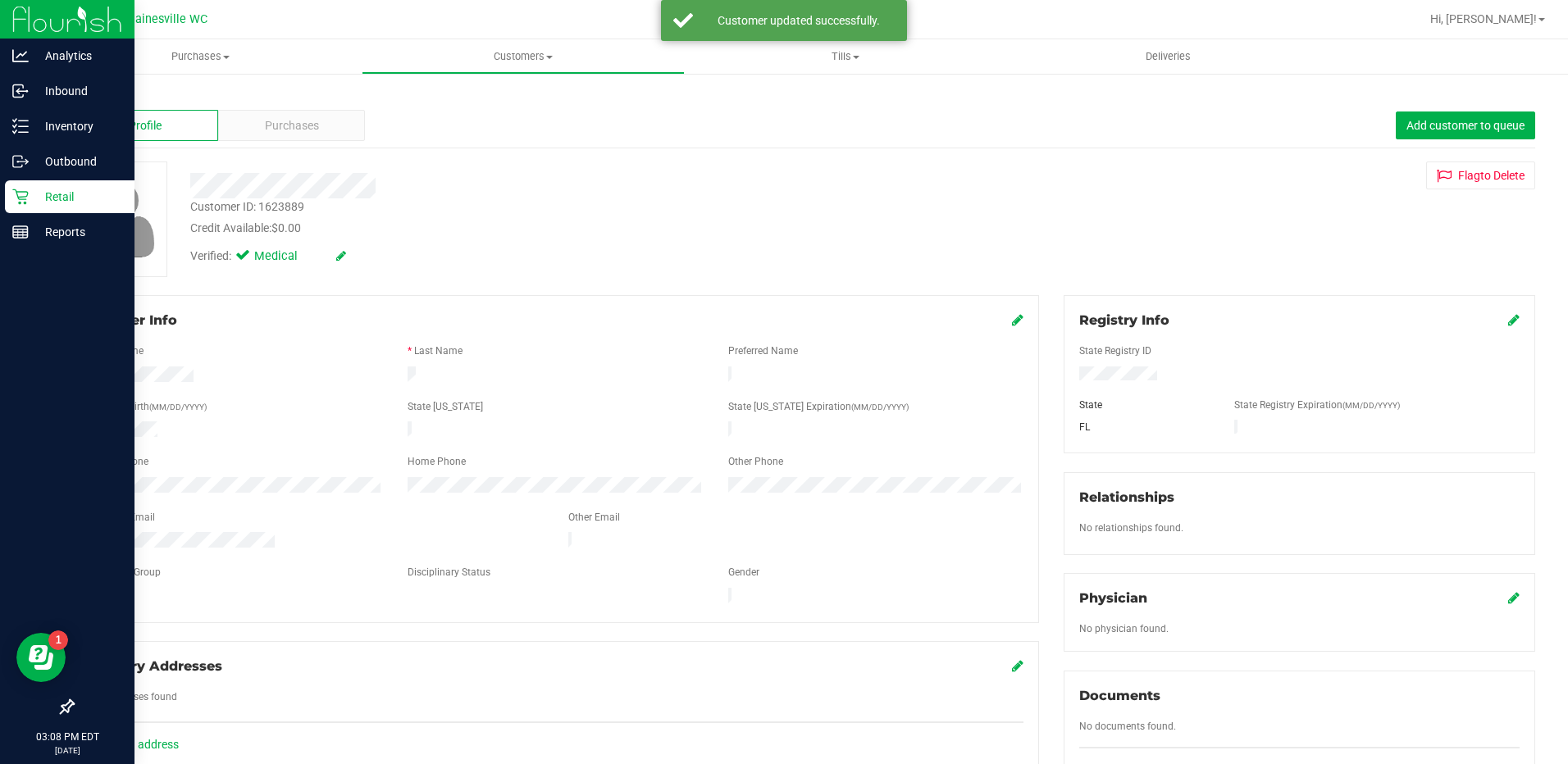
click at [16, 196] on icon at bounding box center [21, 197] width 16 height 16
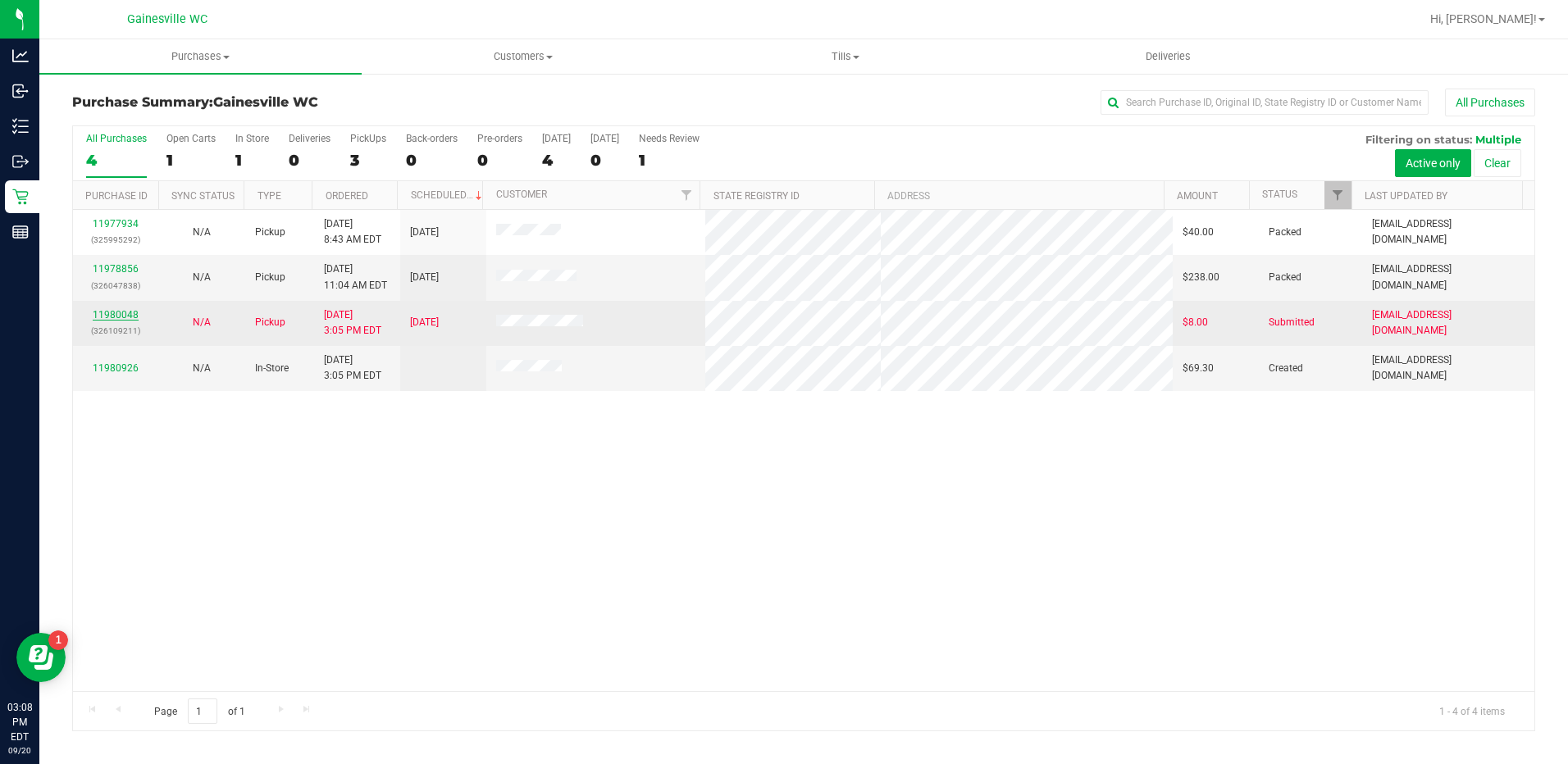
click at [133, 314] on link "11980048" at bounding box center [116, 315] width 46 height 11
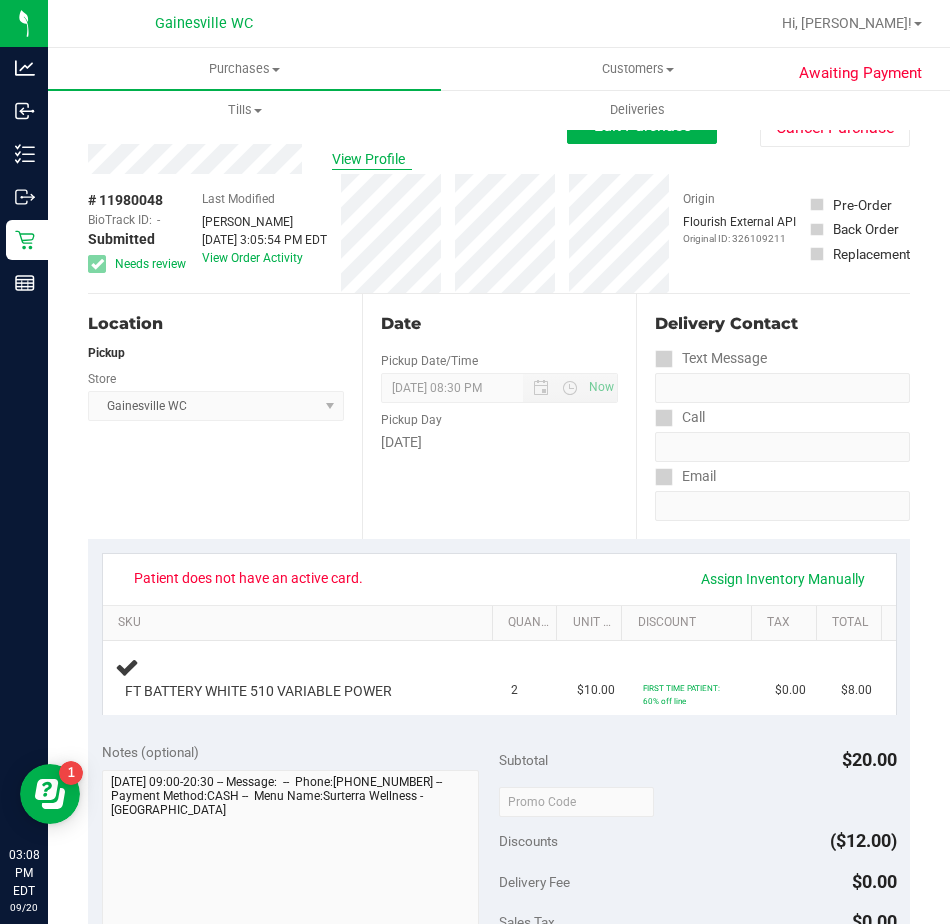
click at [346, 162] on span "View Profile" at bounding box center [372, 159] width 80 height 21
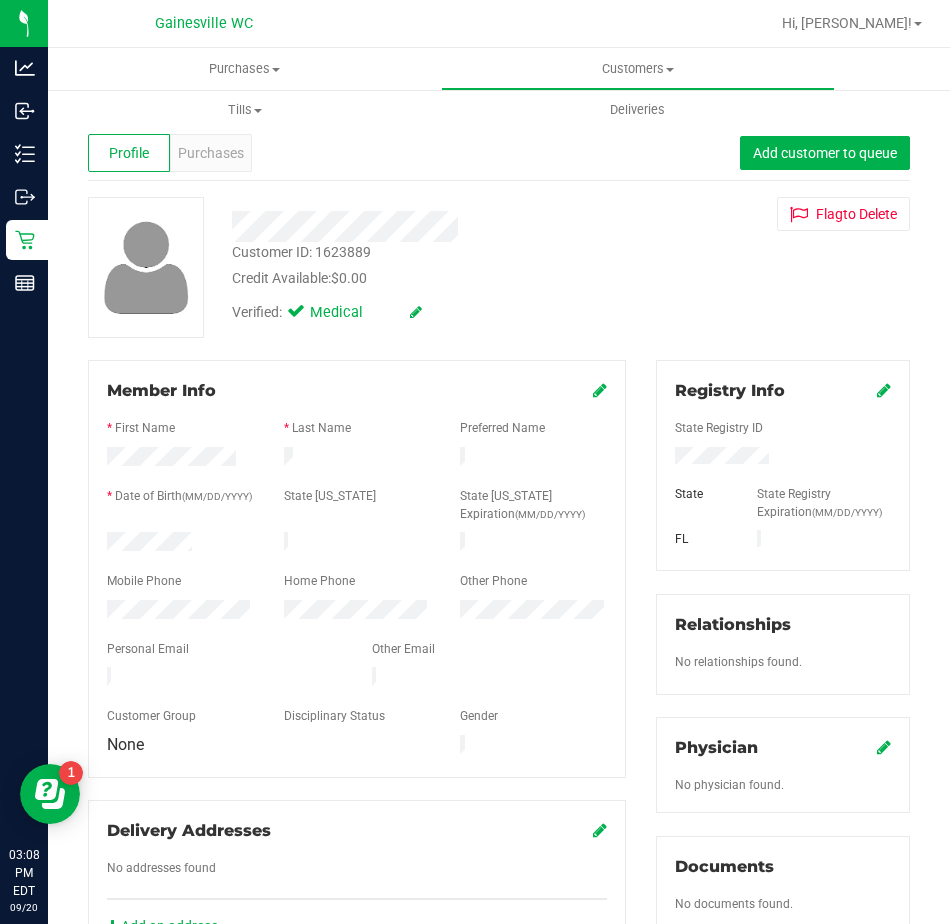
click at [877, 389] on icon at bounding box center [884, 390] width 14 height 16
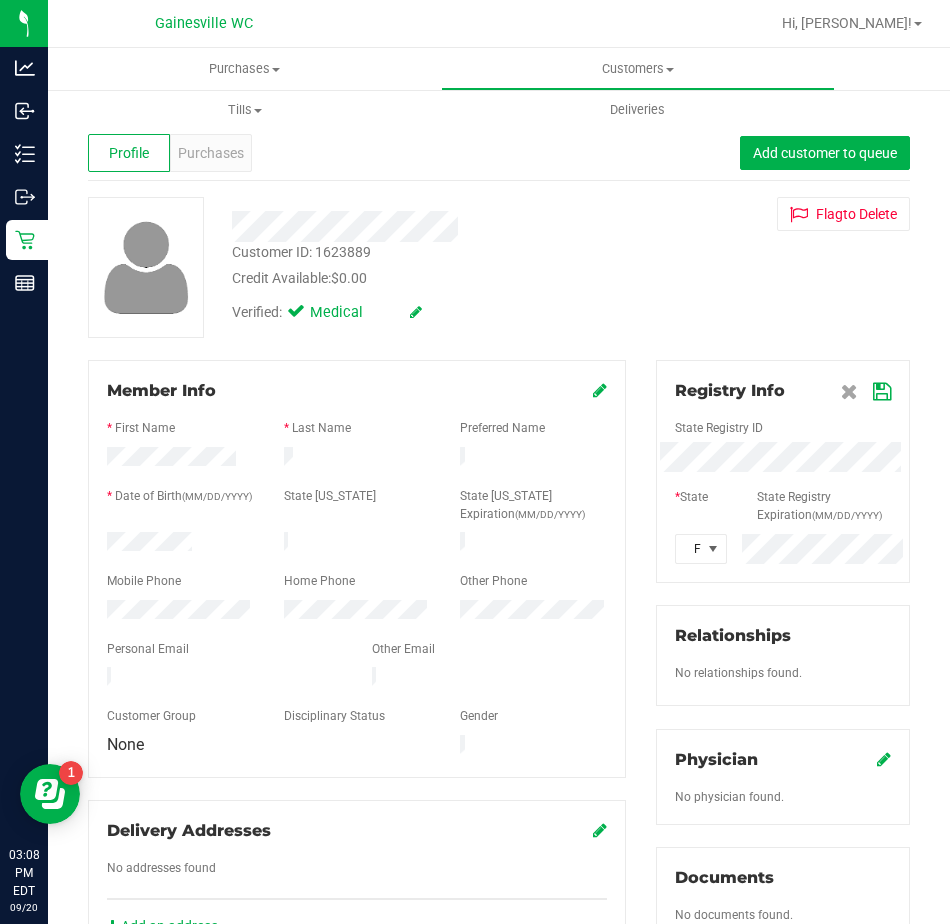
click at [95, 441] on div "Member Info * First Name * Last Name Preferred Name * Date of Birth (MM/DD/YYYY…" at bounding box center [499, 884] width 852 height 1049
click at [873, 390] on icon at bounding box center [882, 392] width 18 height 16
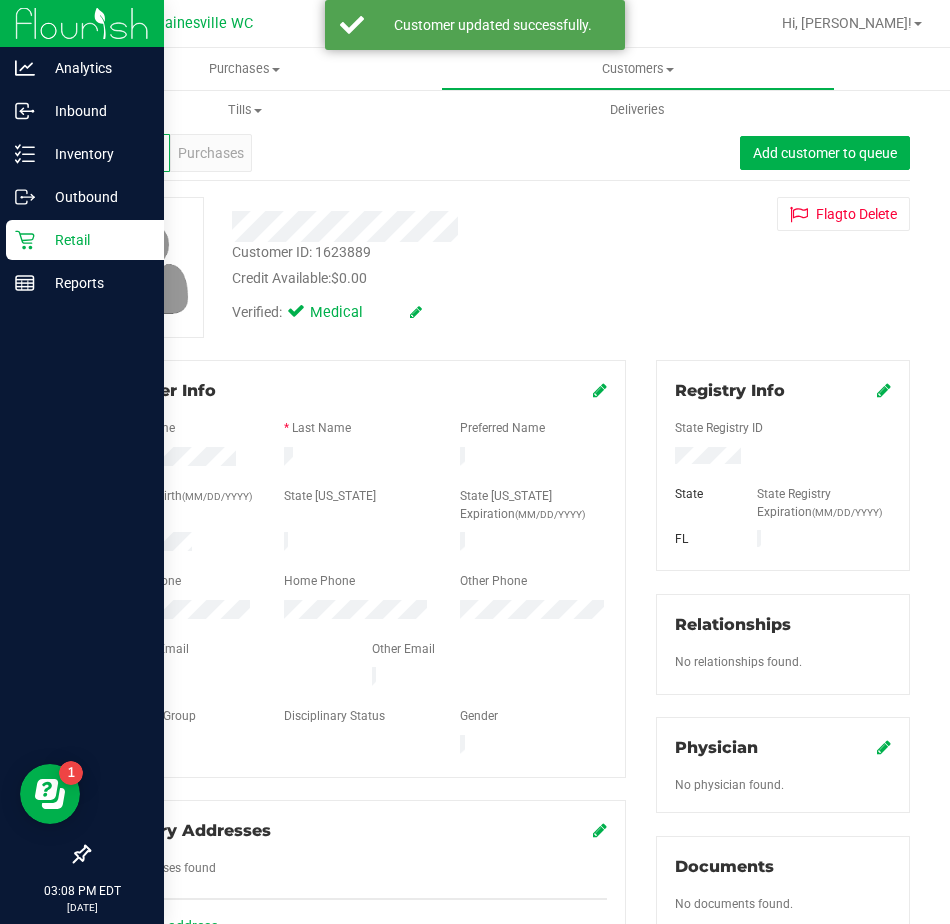
click at [16, 240] on icon at bounding box center [25, 240] width 20 height 20
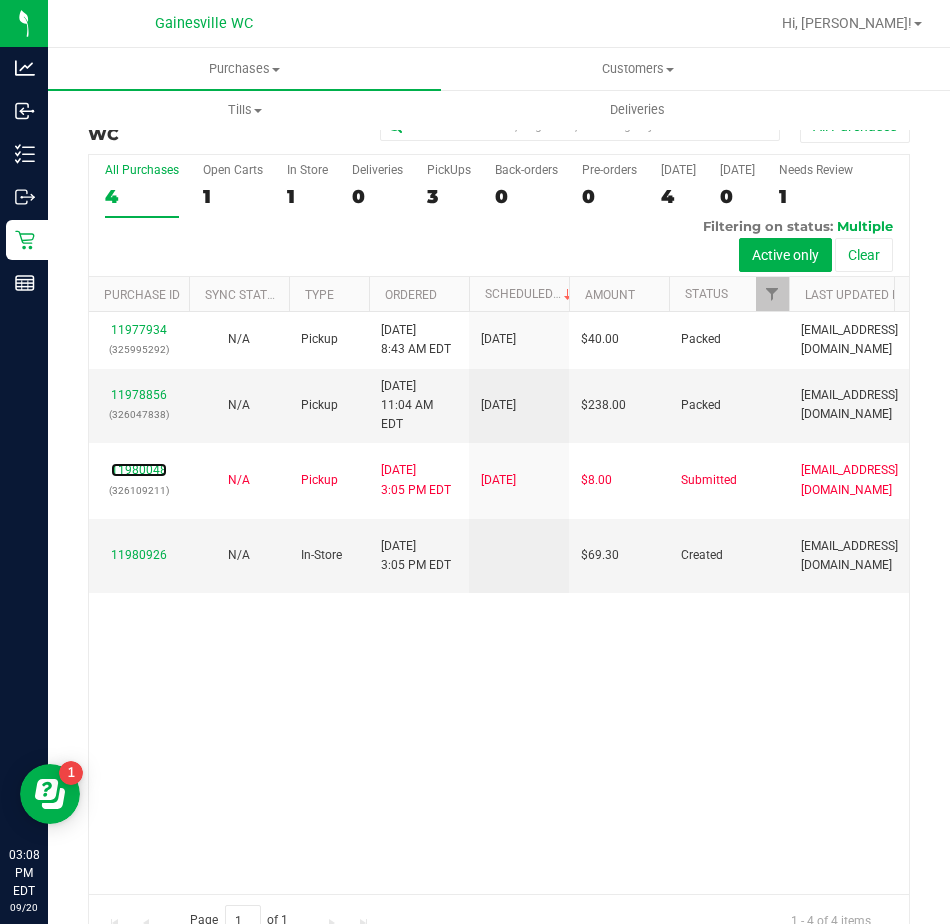
click at [152, 463] on link "11980048" at bounding box center [139, 470] width 56 height 14
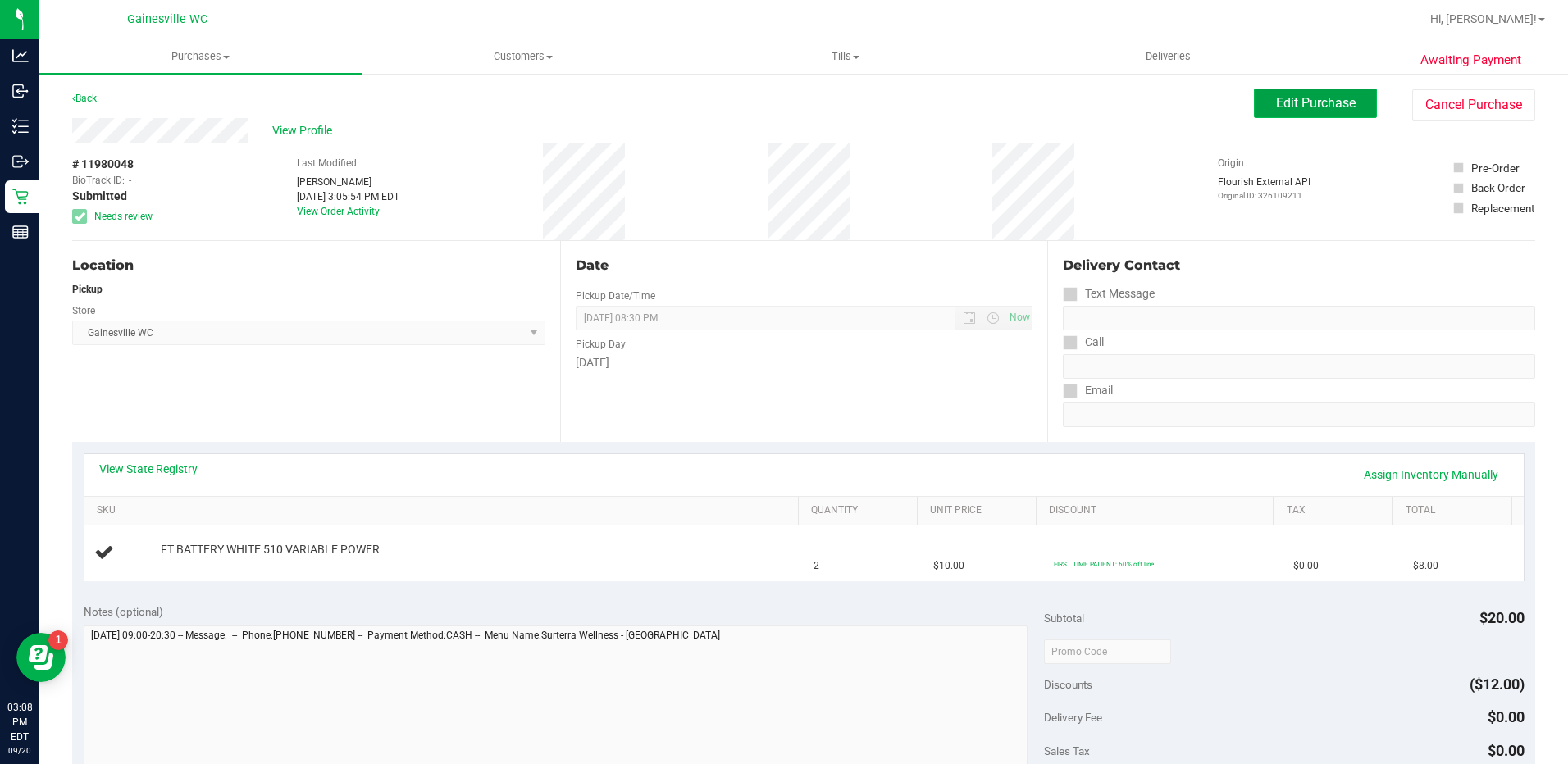
click at [1277, 111] on button "Edit Purchase" at bounding box center [1315, 103] width 123 height 30
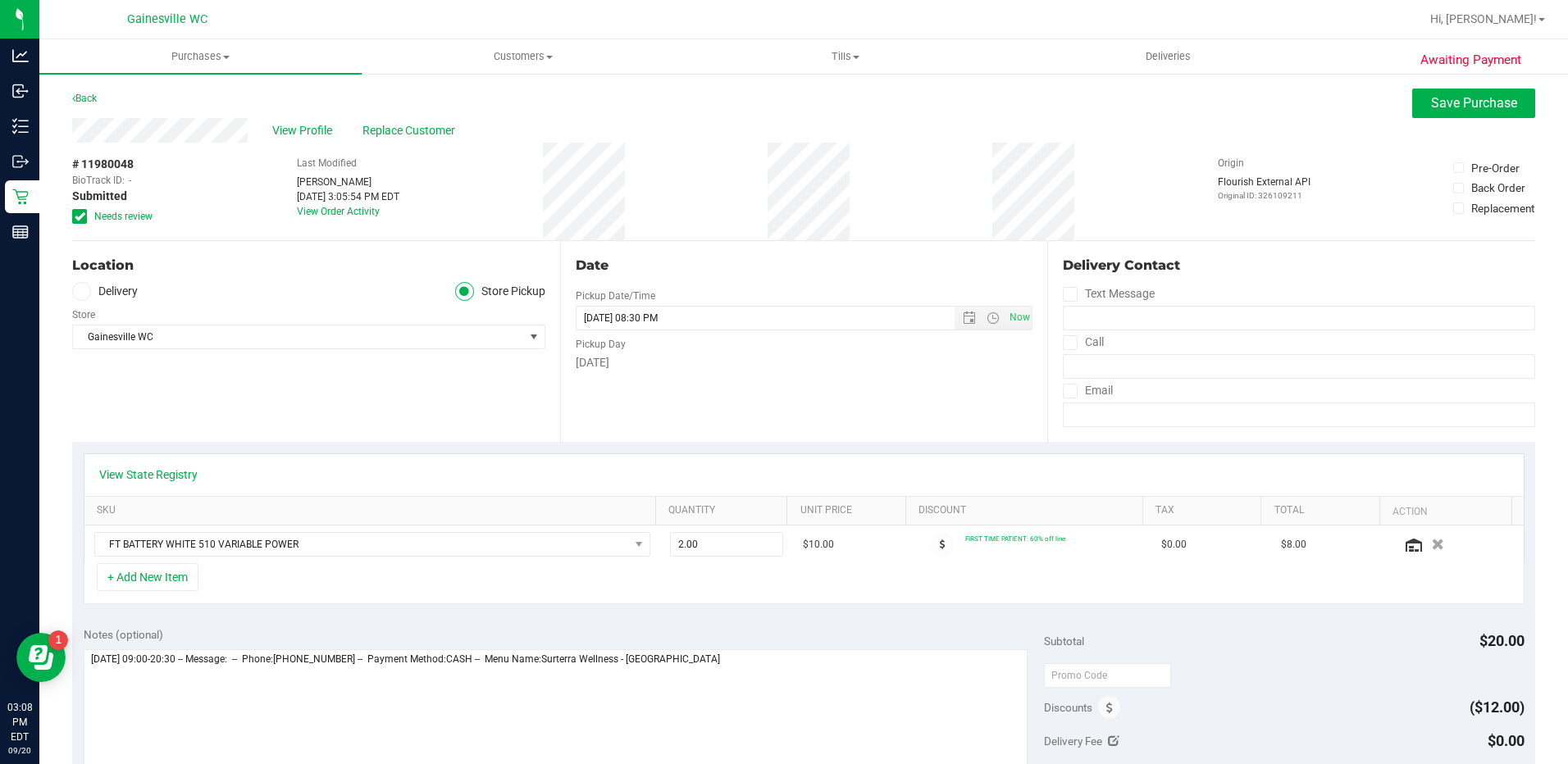
click at [84, 218] on span at bounding box center [80, 216] width 15 height 15
click at [0, 0] on input "Needs review" at bounding box center [0, 0] width 0 height 0
click at [1431, 101] on span "Save Purchase" at bounding box center [1474, 102] width 86 height 16
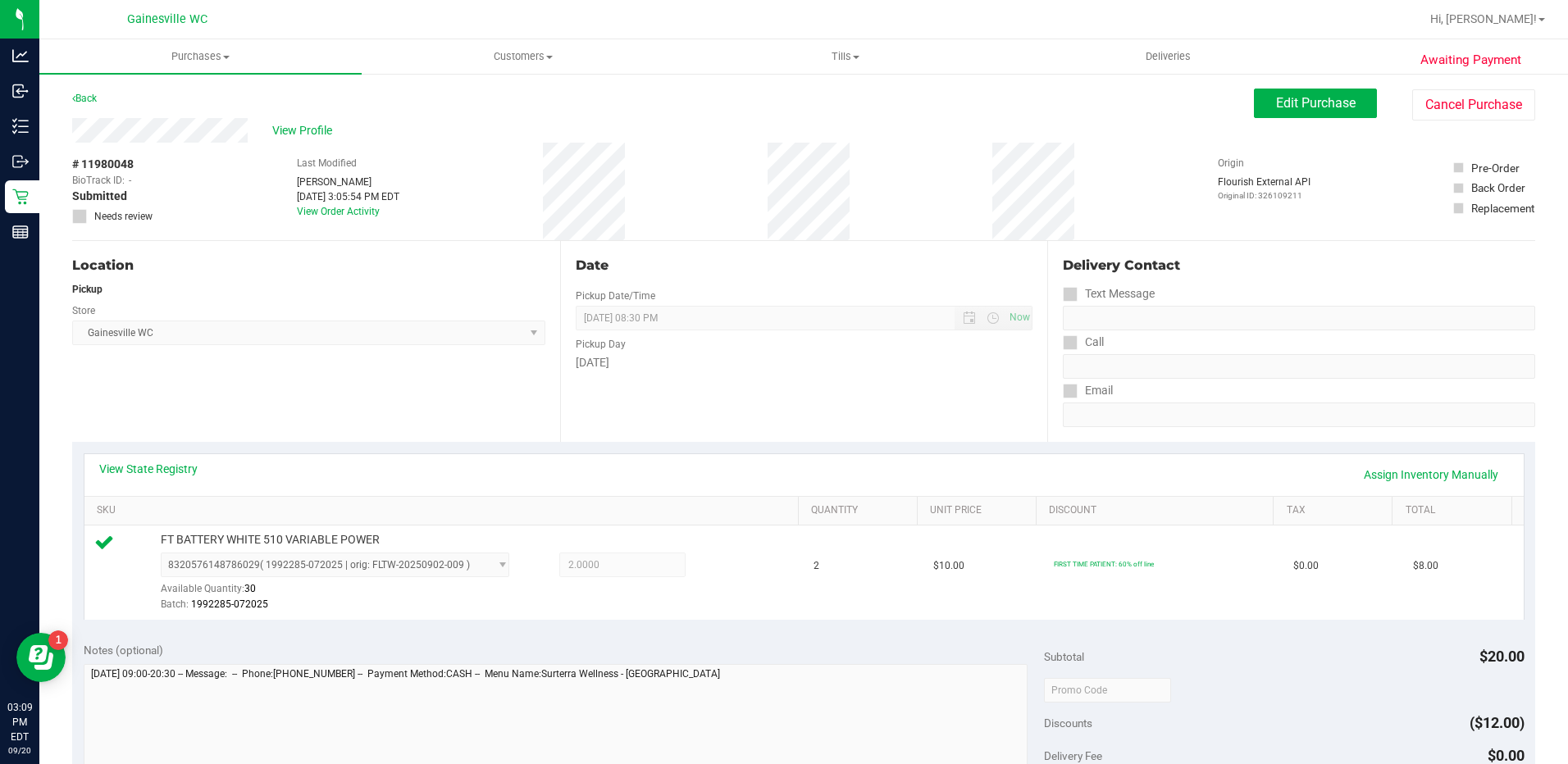
scroll to position [246, 0]
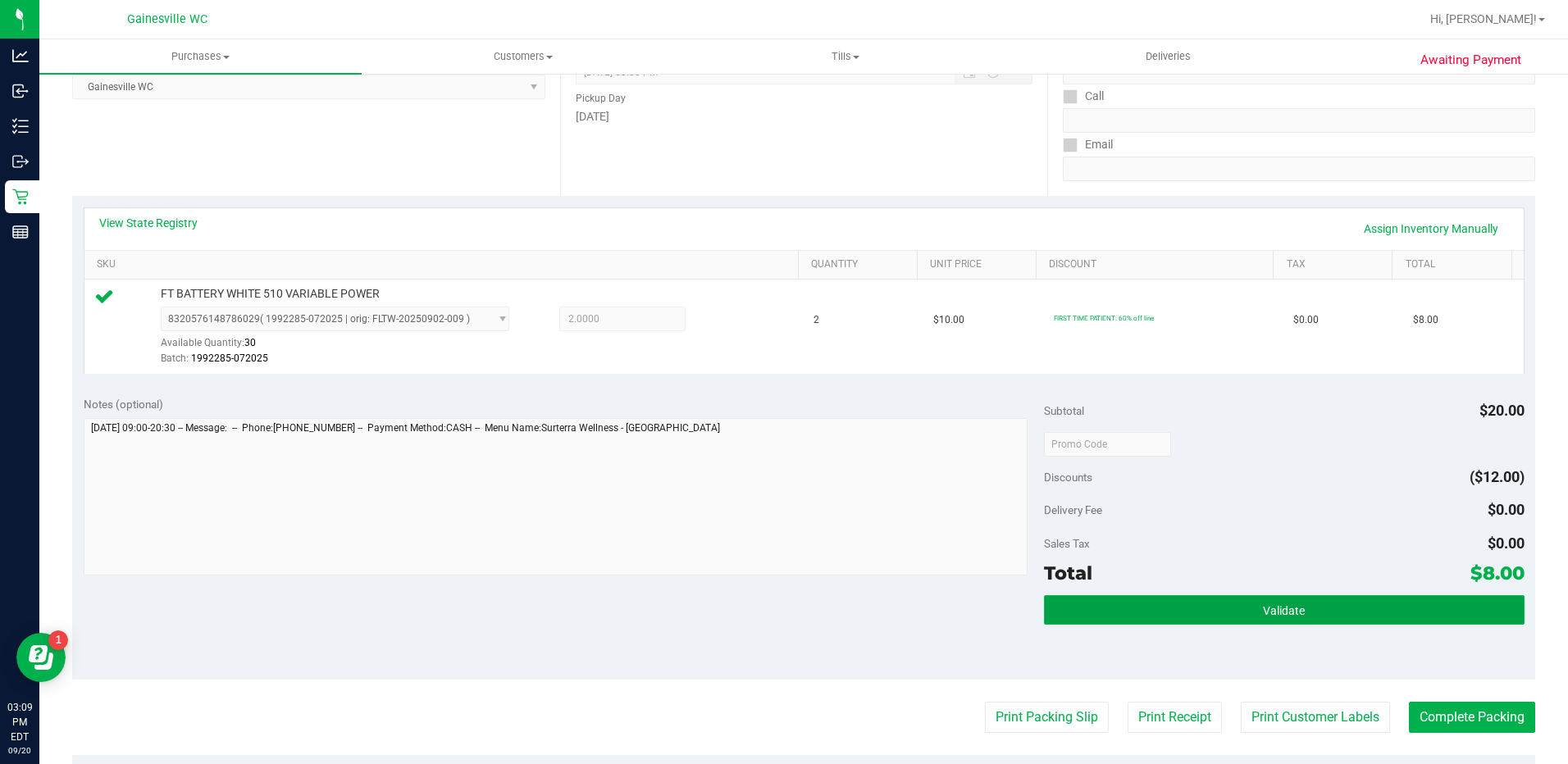
click at [1209, 604] on button "Validate" at bounding box center [1284, 610] width 481 height 30
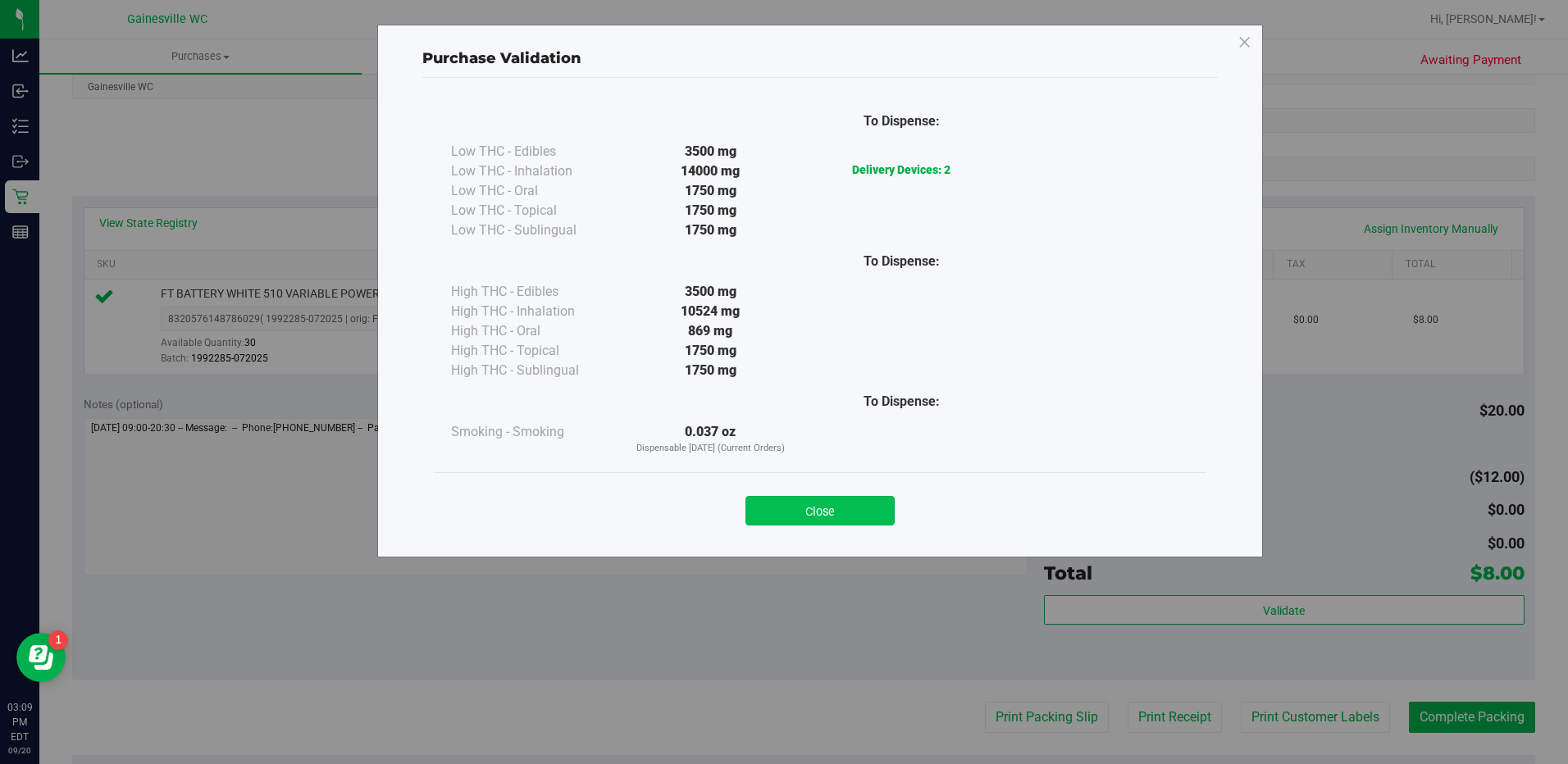
click at [813, 516] on button "Close" at bounding box center [820, 511] width 149 height 30
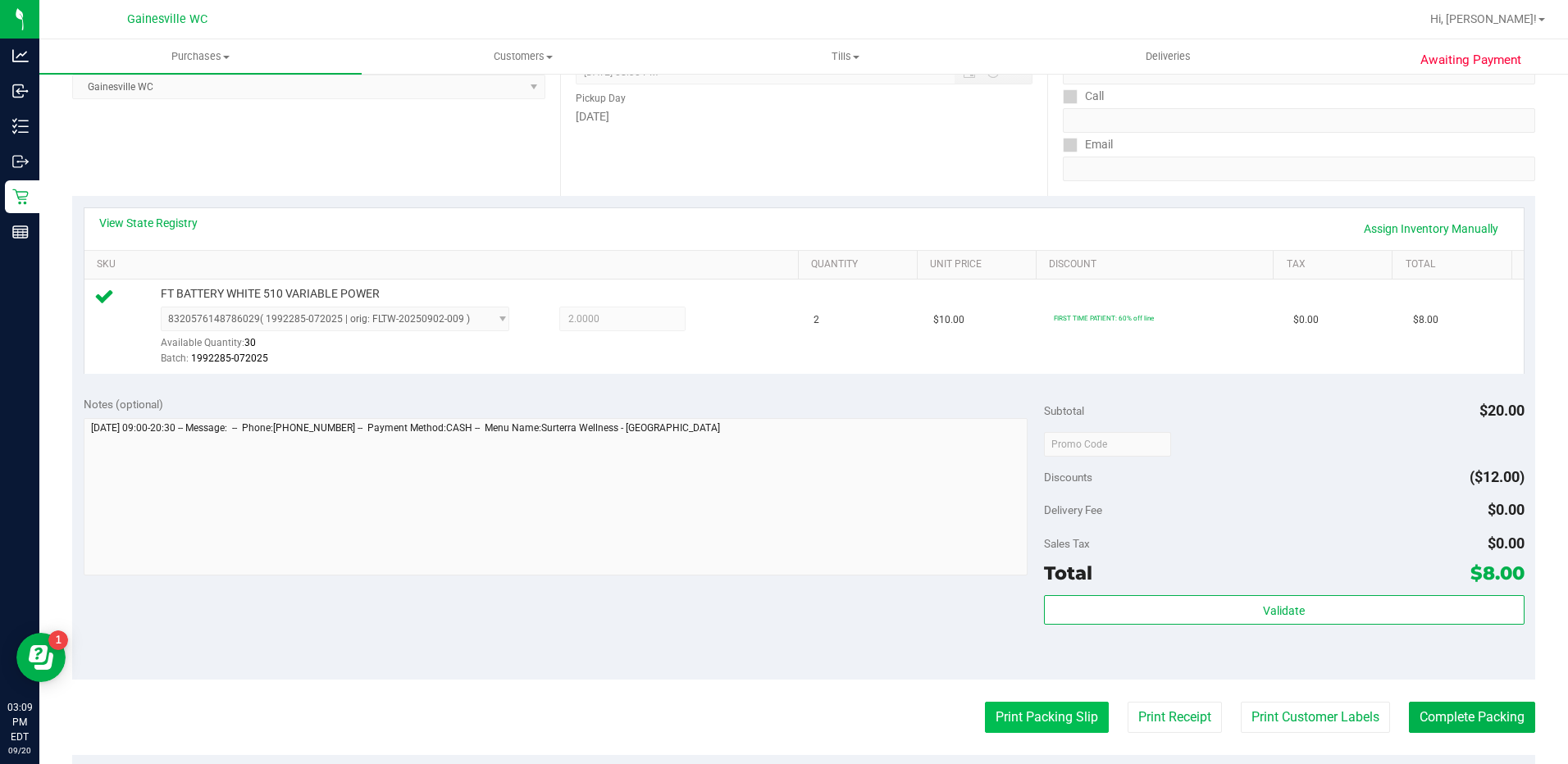
click at [1047, 729] on button "Print Packing Slip" at bounding box center [1046, 717] width 124 height 31
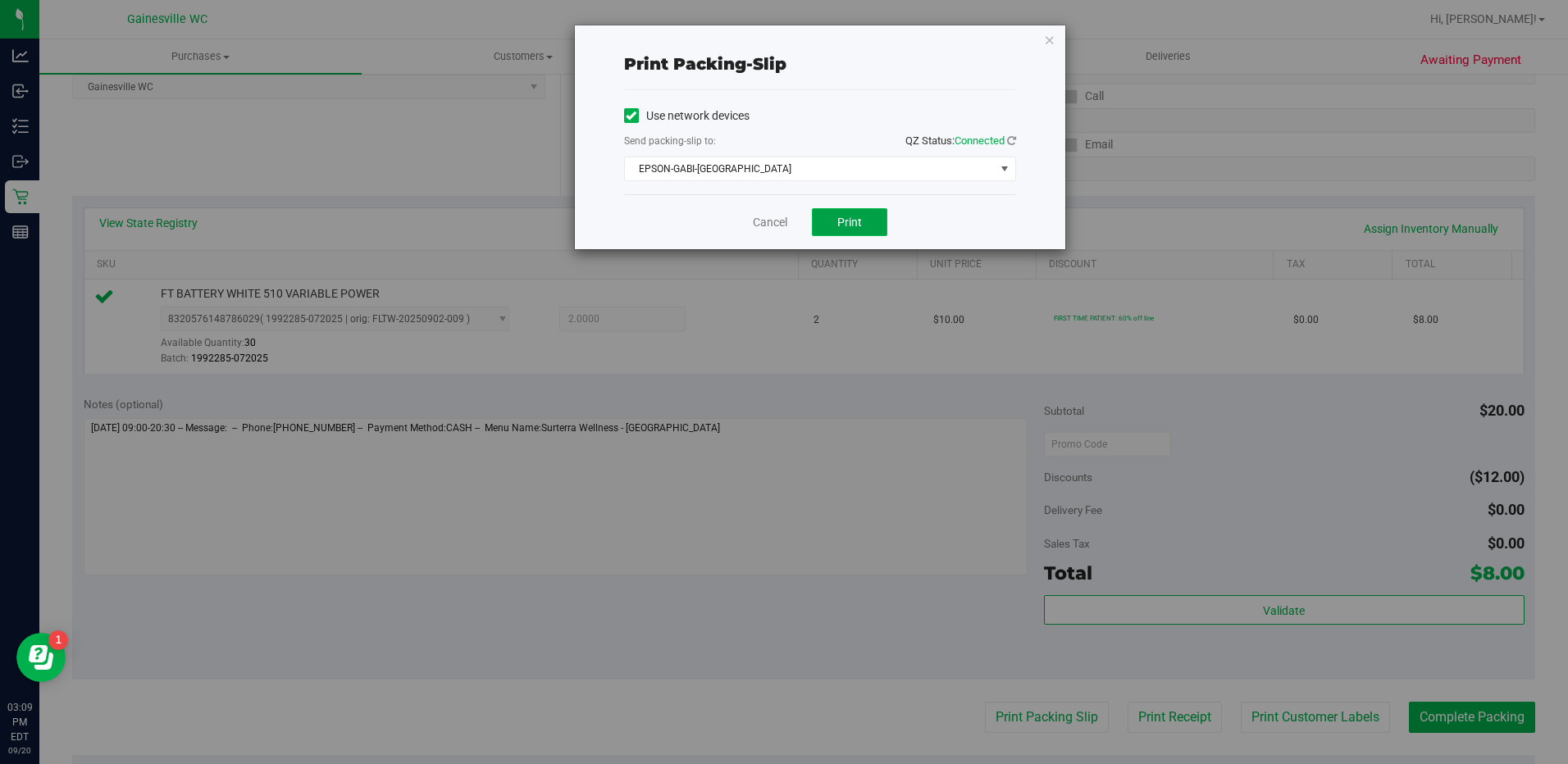
click at [861, 226] on span "Print" at bounding box center [850, 222] width 25 height 13
click at [763, 223] on link "Cancel" at bounding box center [770, 222] width 34 height 17
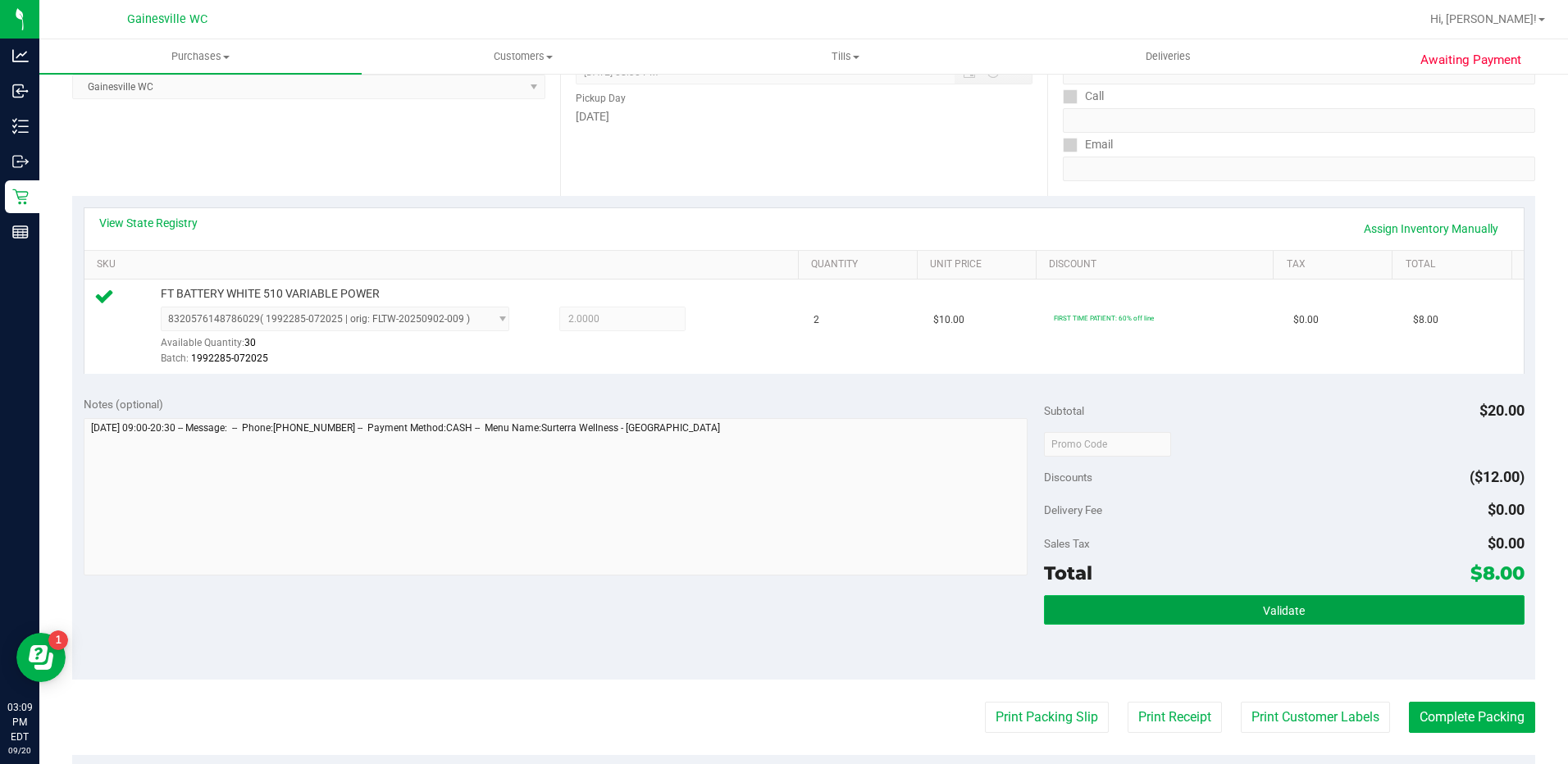
click at [1434, 613] on button "Validate" at bounding box center [1284, 610] width 481 height 30
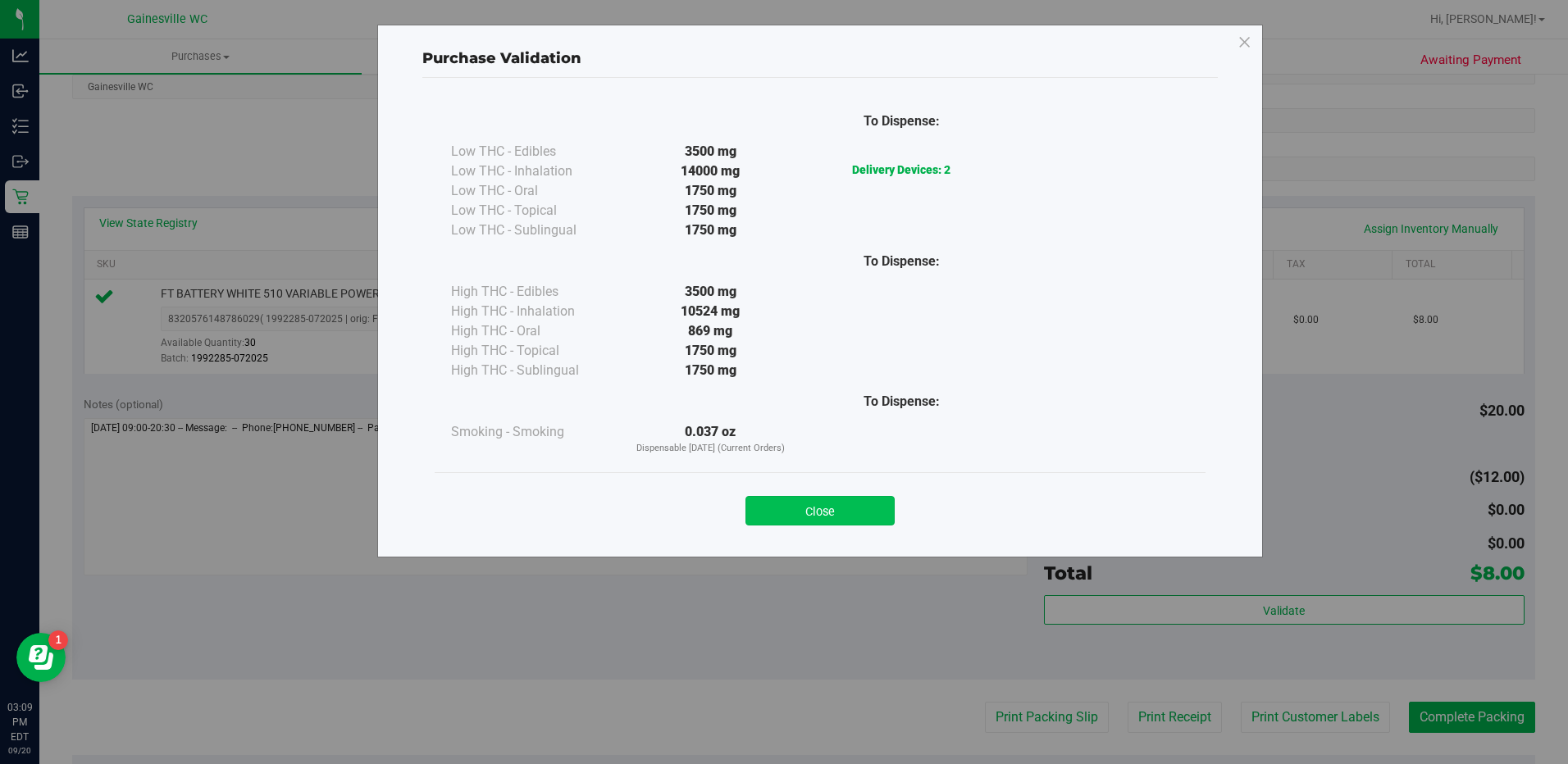
click at [869, 508] on button "Close" at bounding box center [820, 511] width 149 height 30
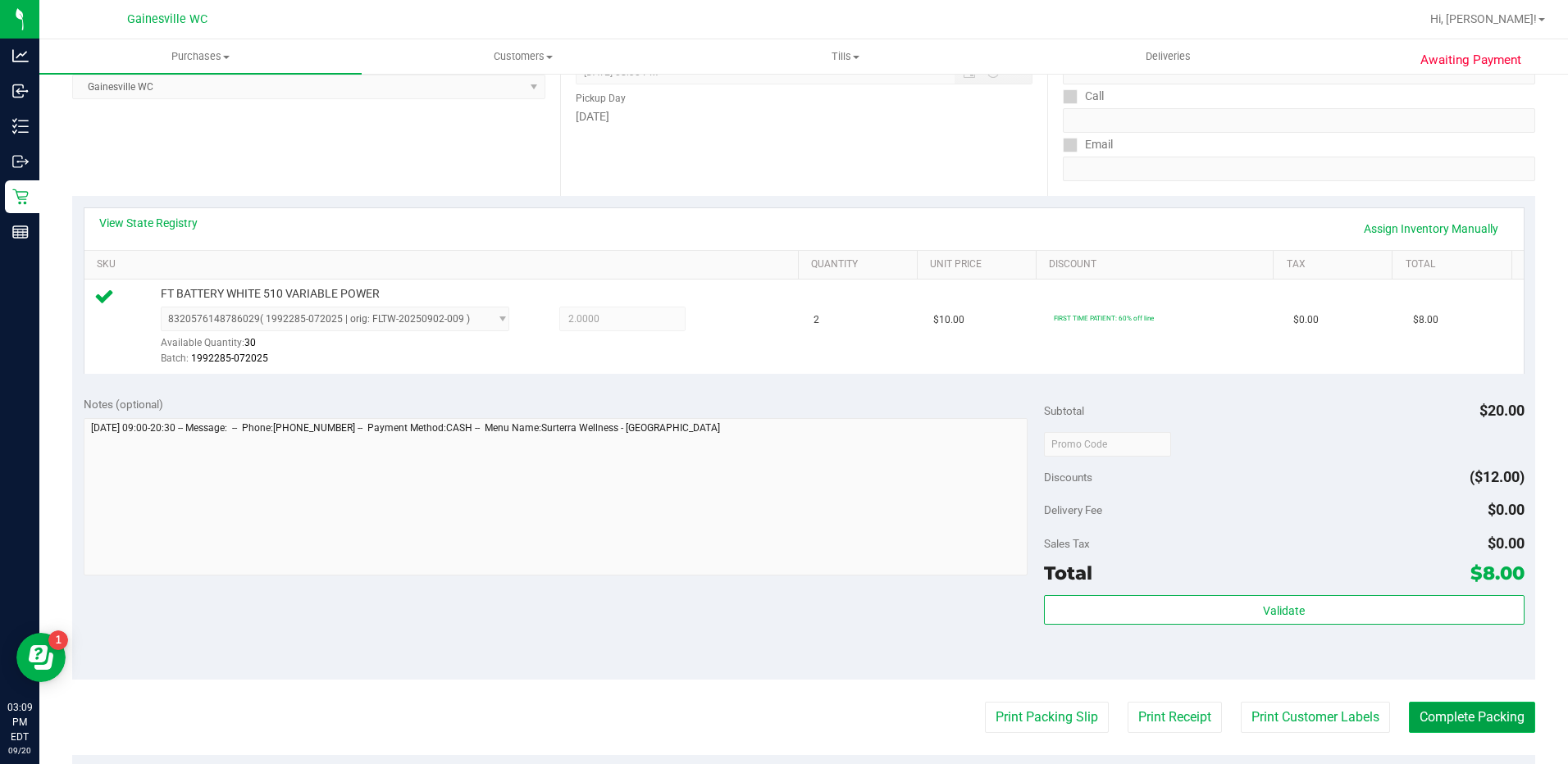
click at [1519, 731] on button "Complete Packing" at bounding box center [1472, 717] width 126 height 31
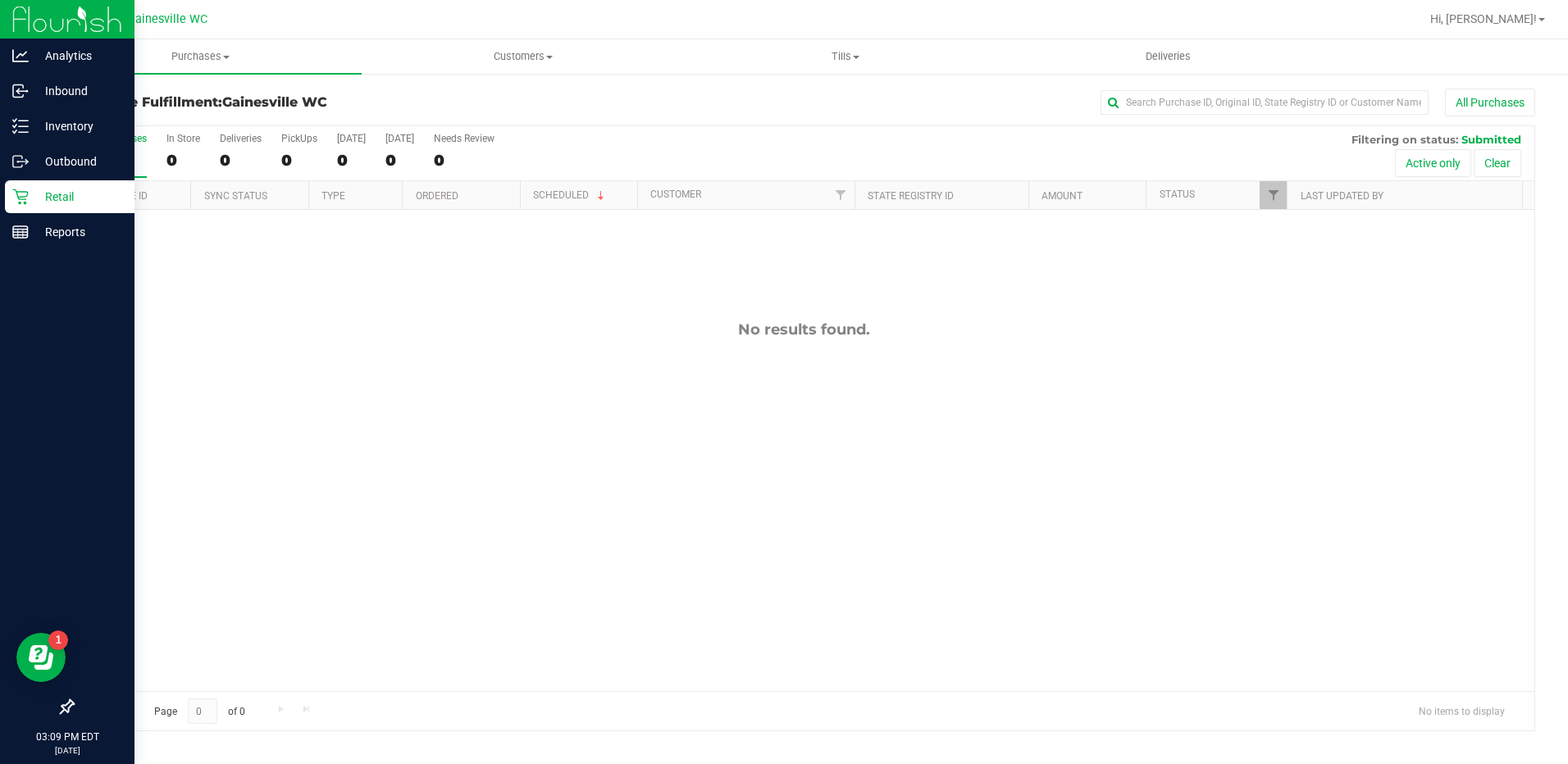
click at [20, 195] on icon at bounding box center [21, 197] width 16 height 16
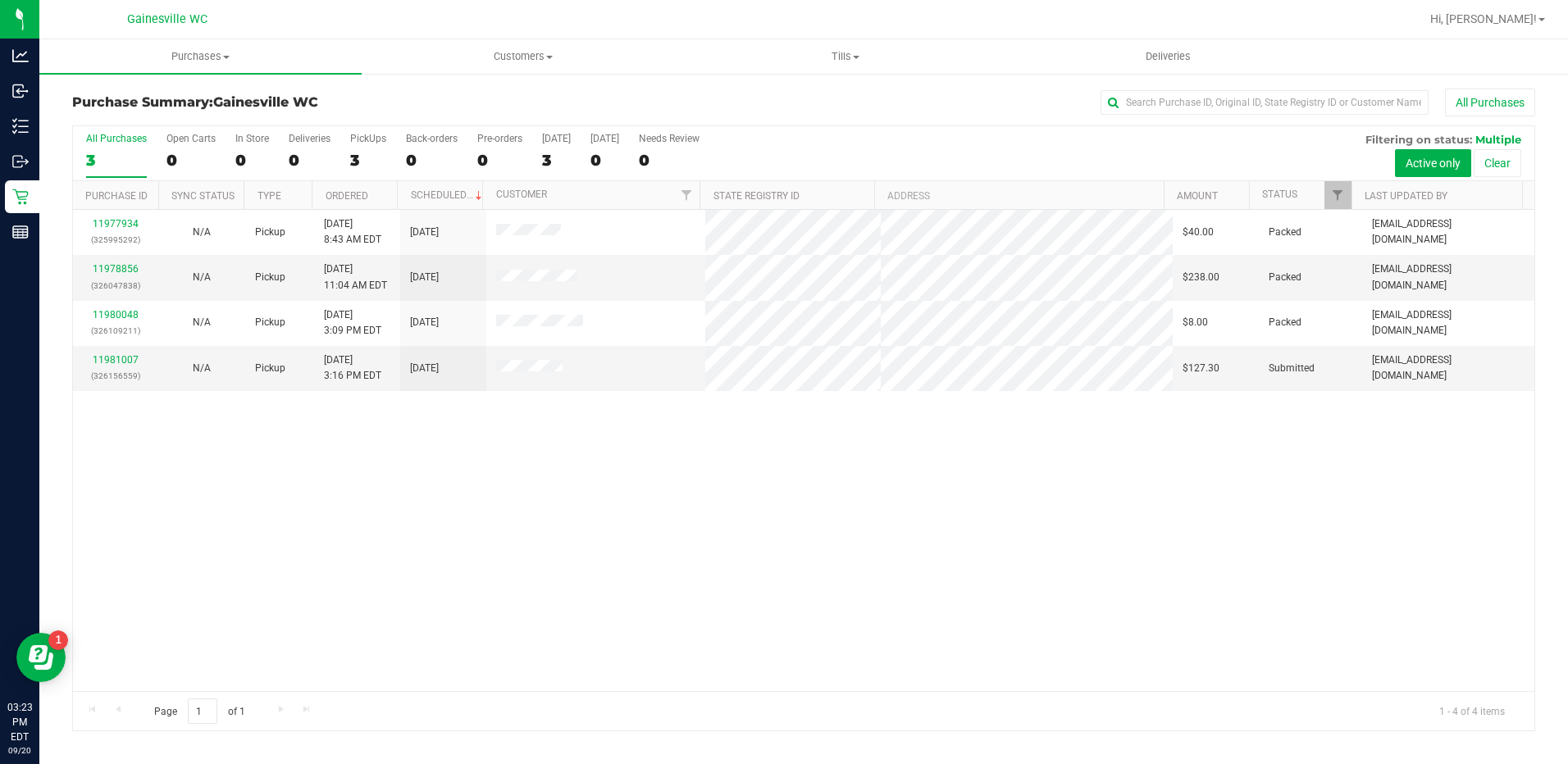
click at [1112, 478] on div "11977934 (325995292) N/A Pickup [DATE] 8:43 AM EDT 9/20/2025 $40.00 Packed [EMA…" at bounding box center [804, 450] width 1461 height 481
click at [115, 366] on div "11981007 (326156559)" at bounding box center [116, 368] width 66 height 31
click at [117, 357] on link "11981007" at bounding box center [116, 360] width 46 height 11
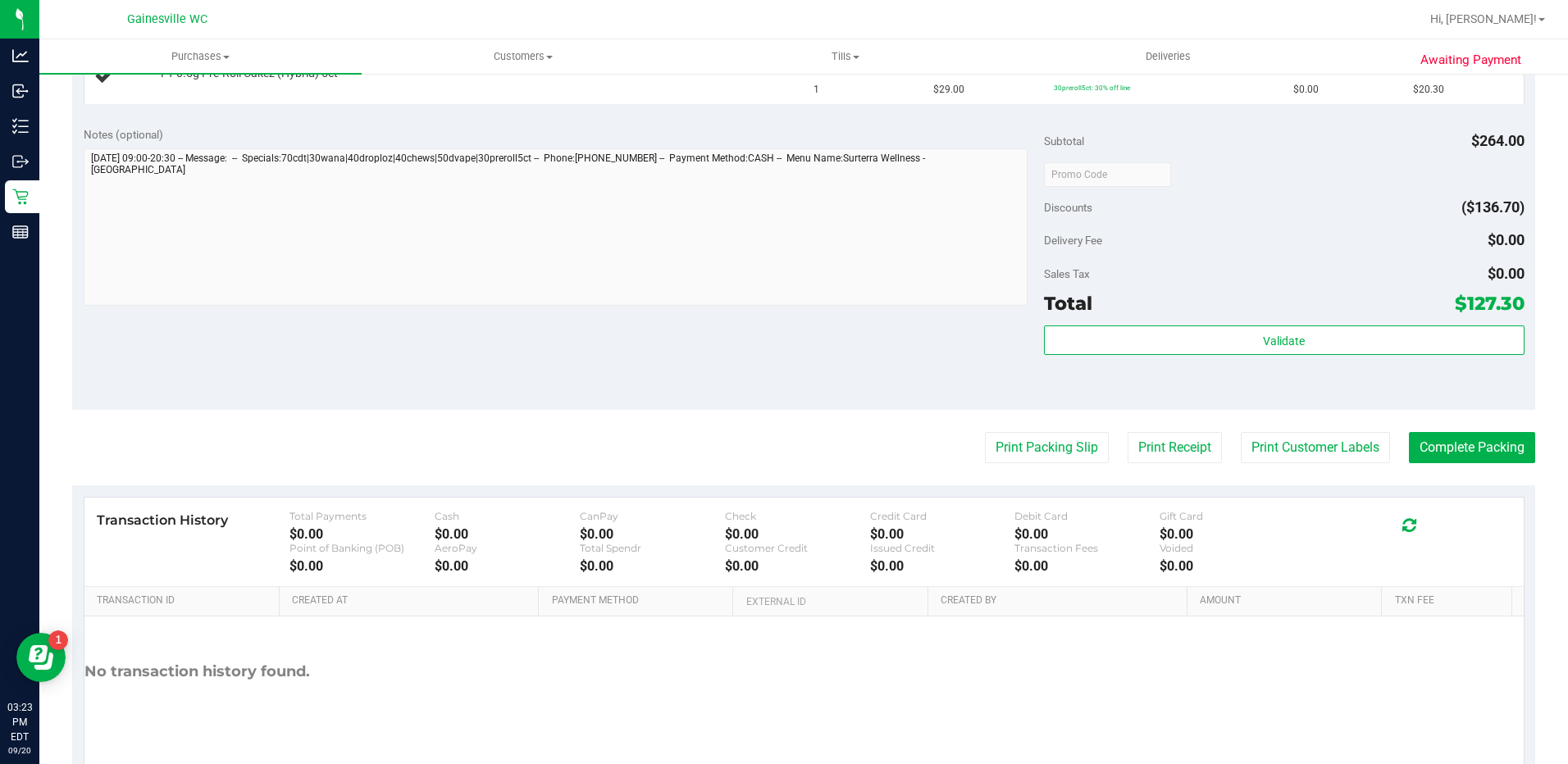
scroll to position [820, 0]
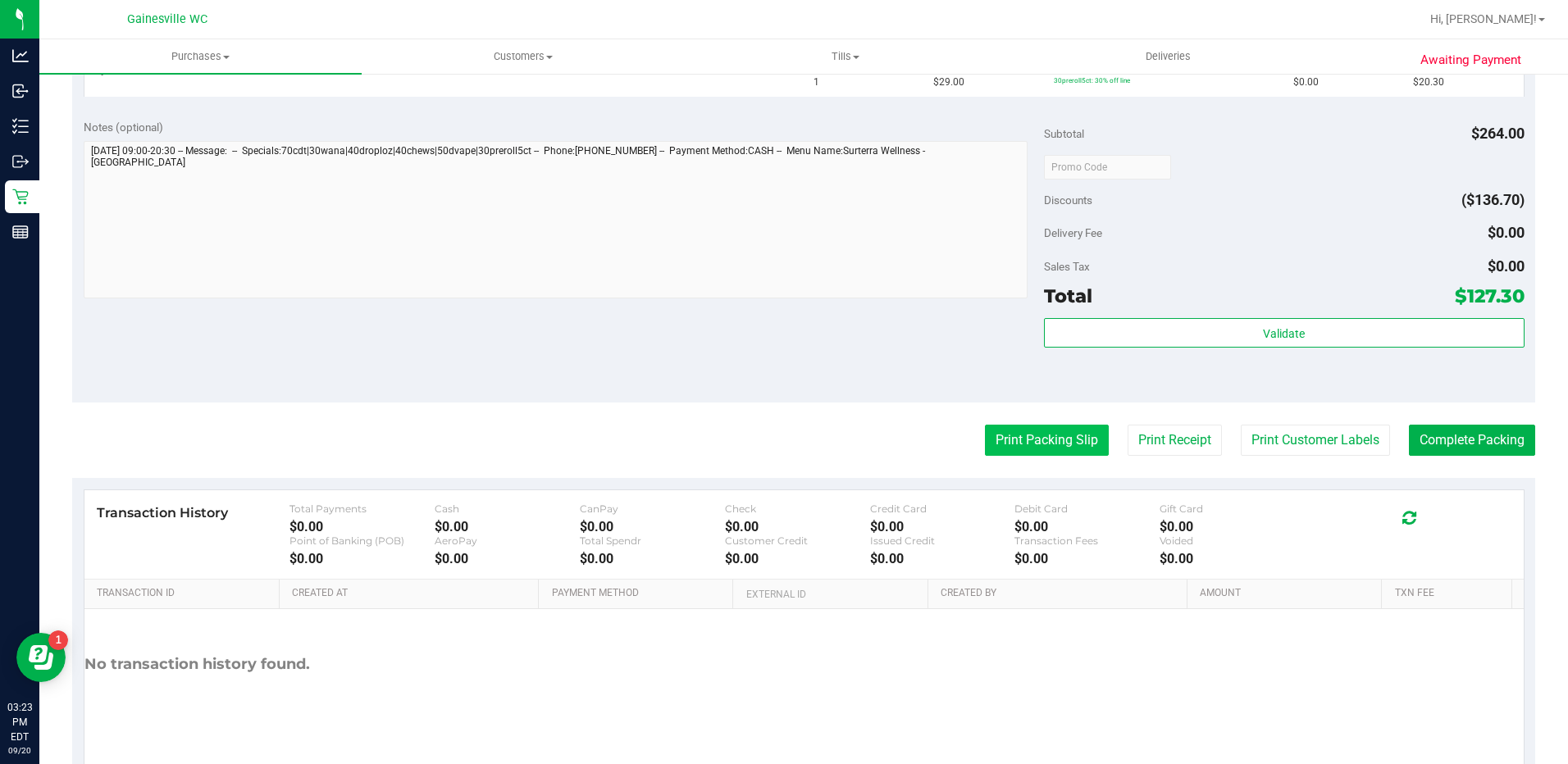
click at [1067, 443] on button "Print Packing Slip" at bounding box center [1046, 440] width 124 height 31
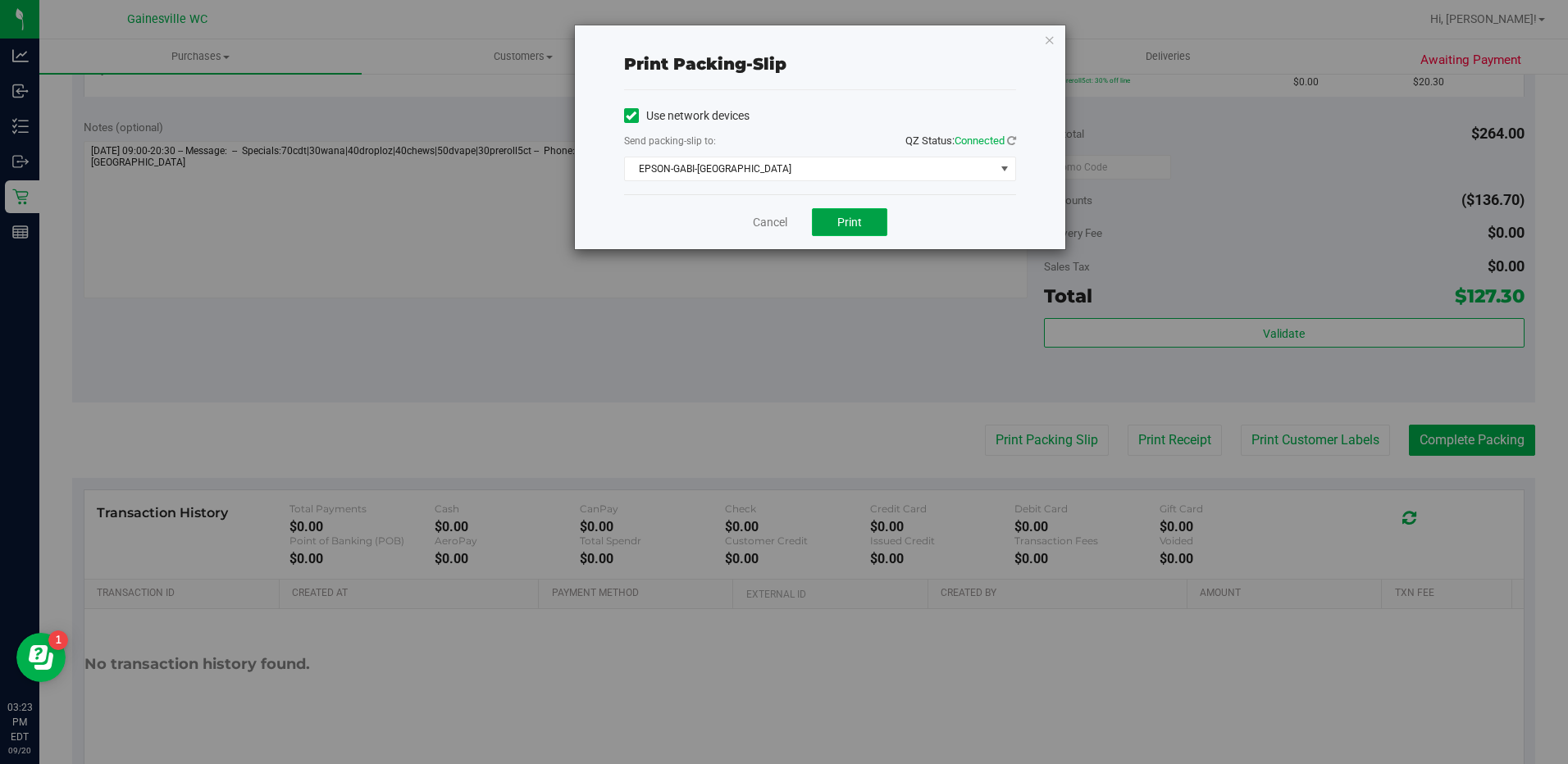
click at [846, 218] on span "Print" at bounding box center [850, 222] width 25 height 13
click at [778, 221] on link "Cancel" at bounding box center [770, 222] width 34 height 17
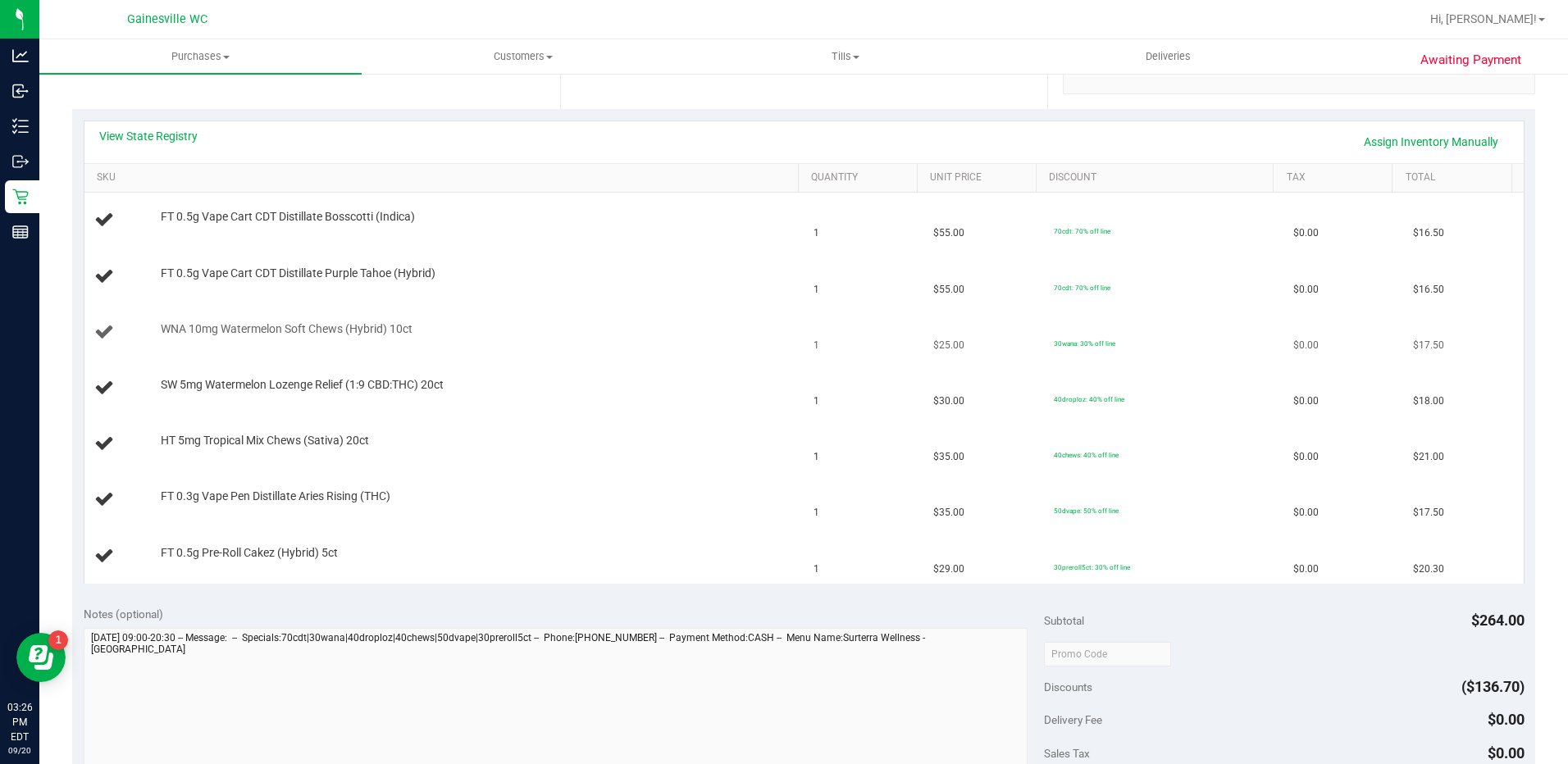
scroll to position [328, 0]
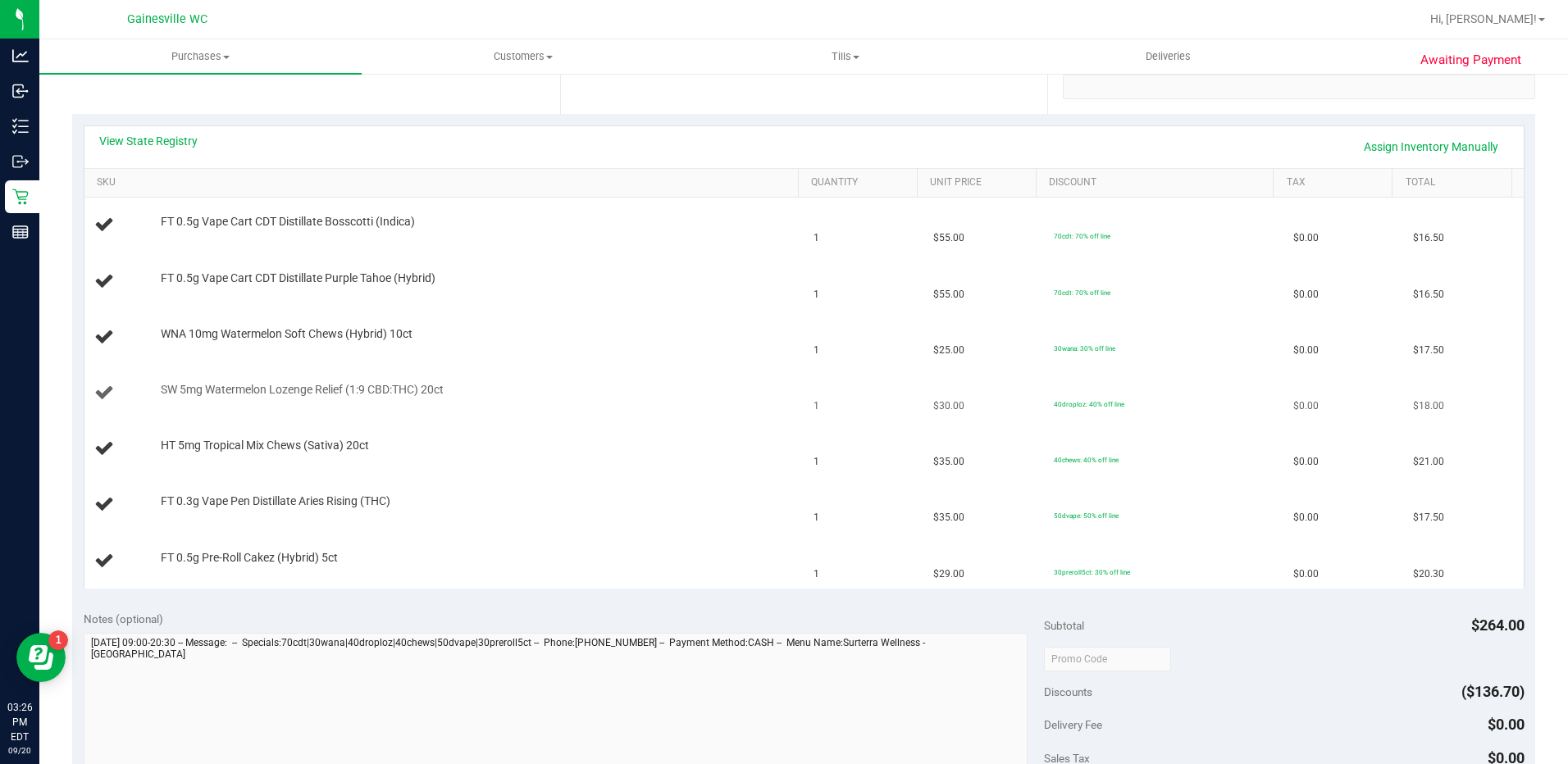
click at [696, 404] on div "SW 5mg Watermelon Lozenge Relief (1:9 CBD:THC) 20ct" at bounding box center [444, 393] width 700 height 22
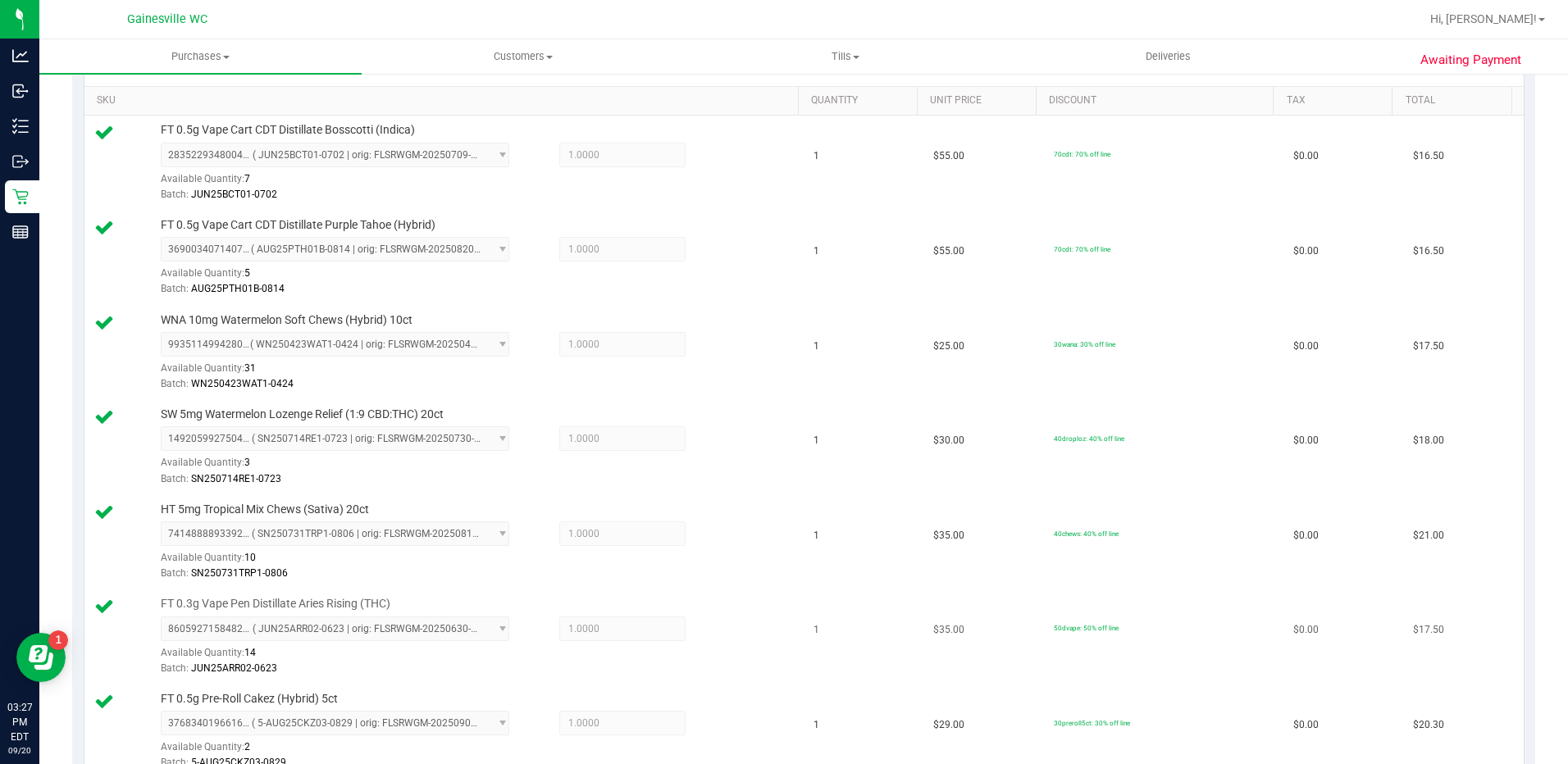
scroll to position [1066, 0]
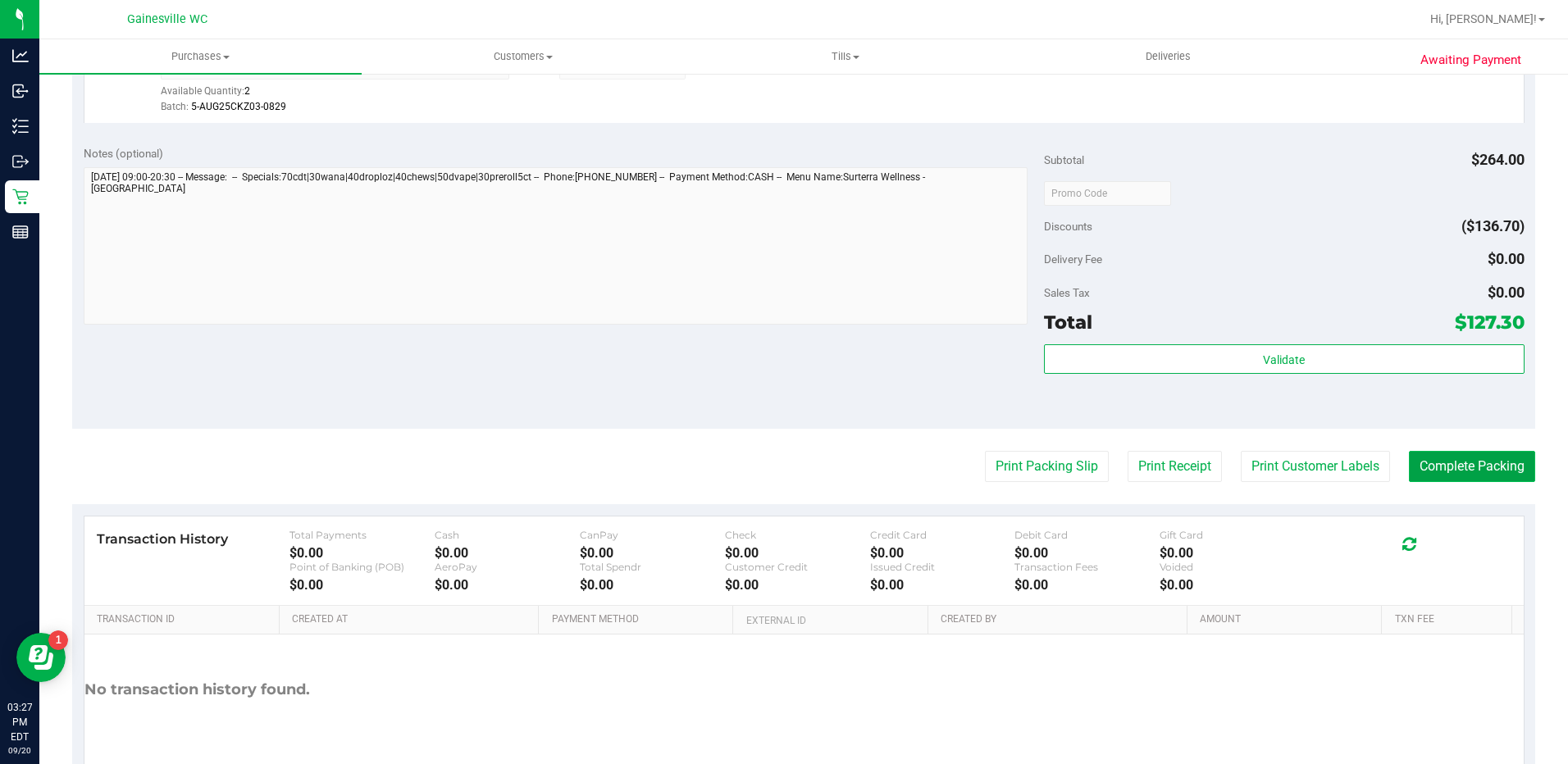
click at [1464, 478] on button "Complete Packing" at bounding box center [1472, 466] width 126 height 31
